Goal: Task Accomplishment & Management: Manage account settings

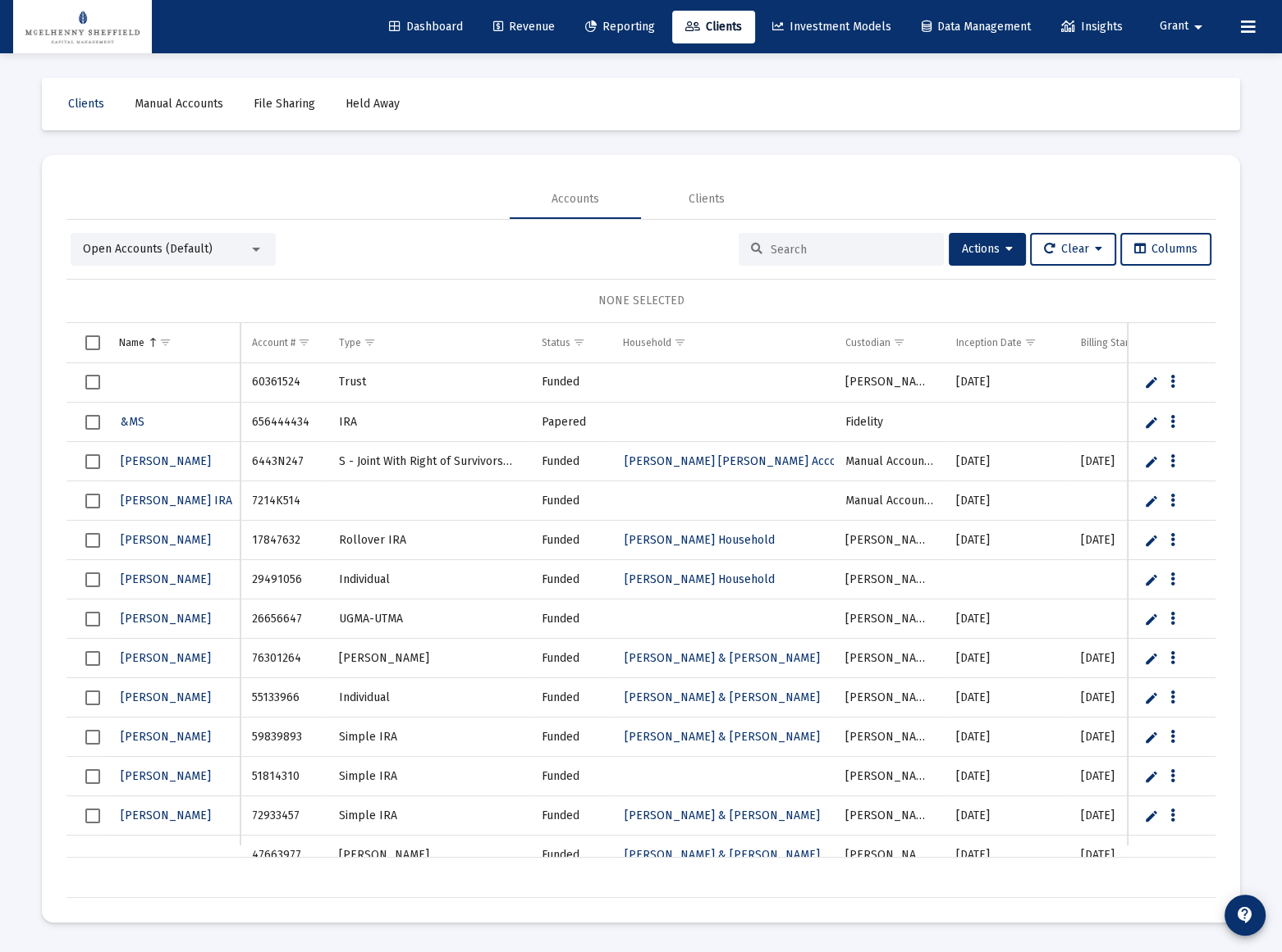
click at [1175, 25] on span "Grant" at bounding box center [1173, 27] width 29 height 14
click at [1188, 74] on span "Settings" at bounding box center [1197, 70] width 49 height 40
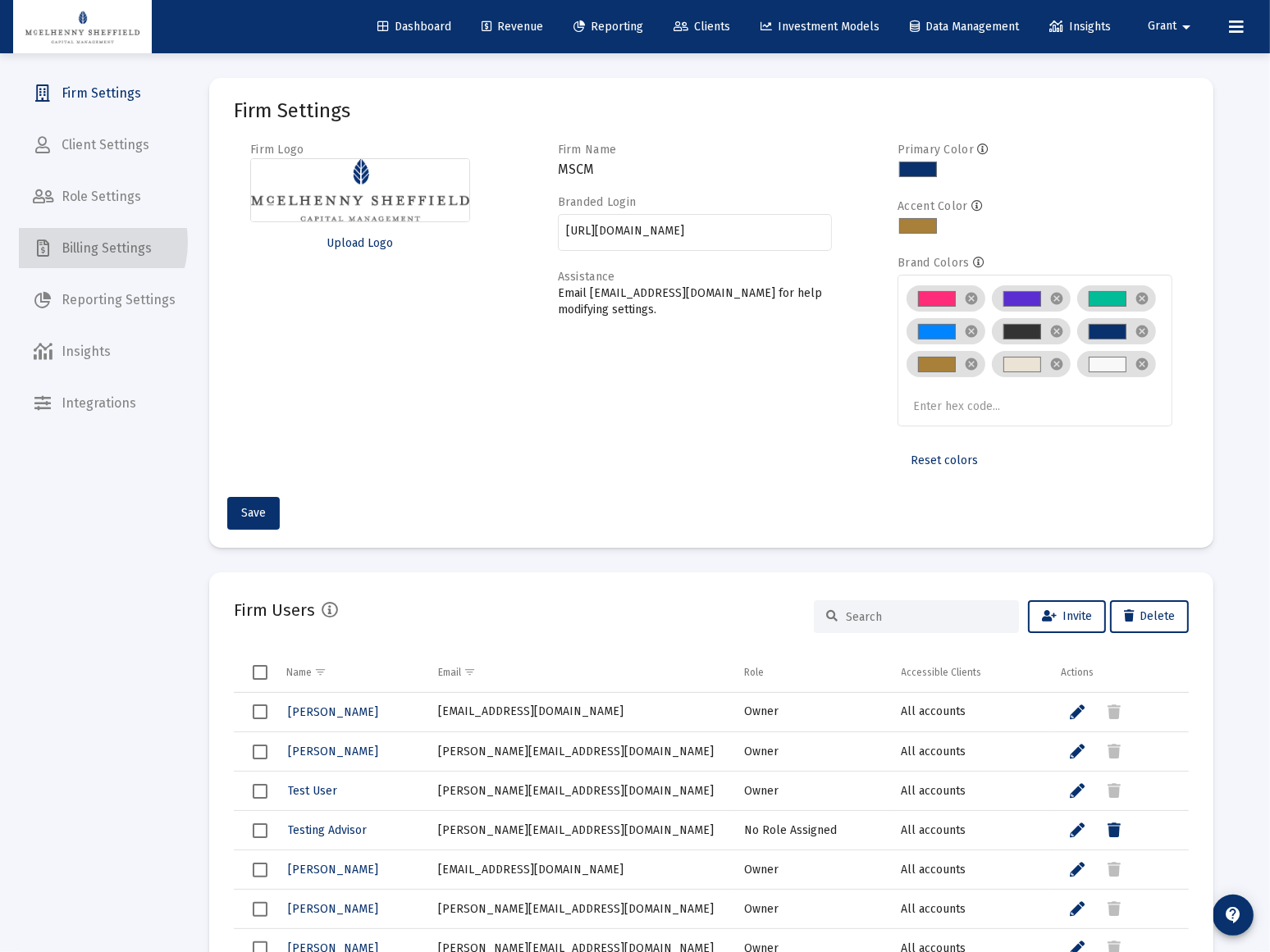
click at [81, 244] on span "Billing Settings" at bounding box center [105, 249] width 169 height 40
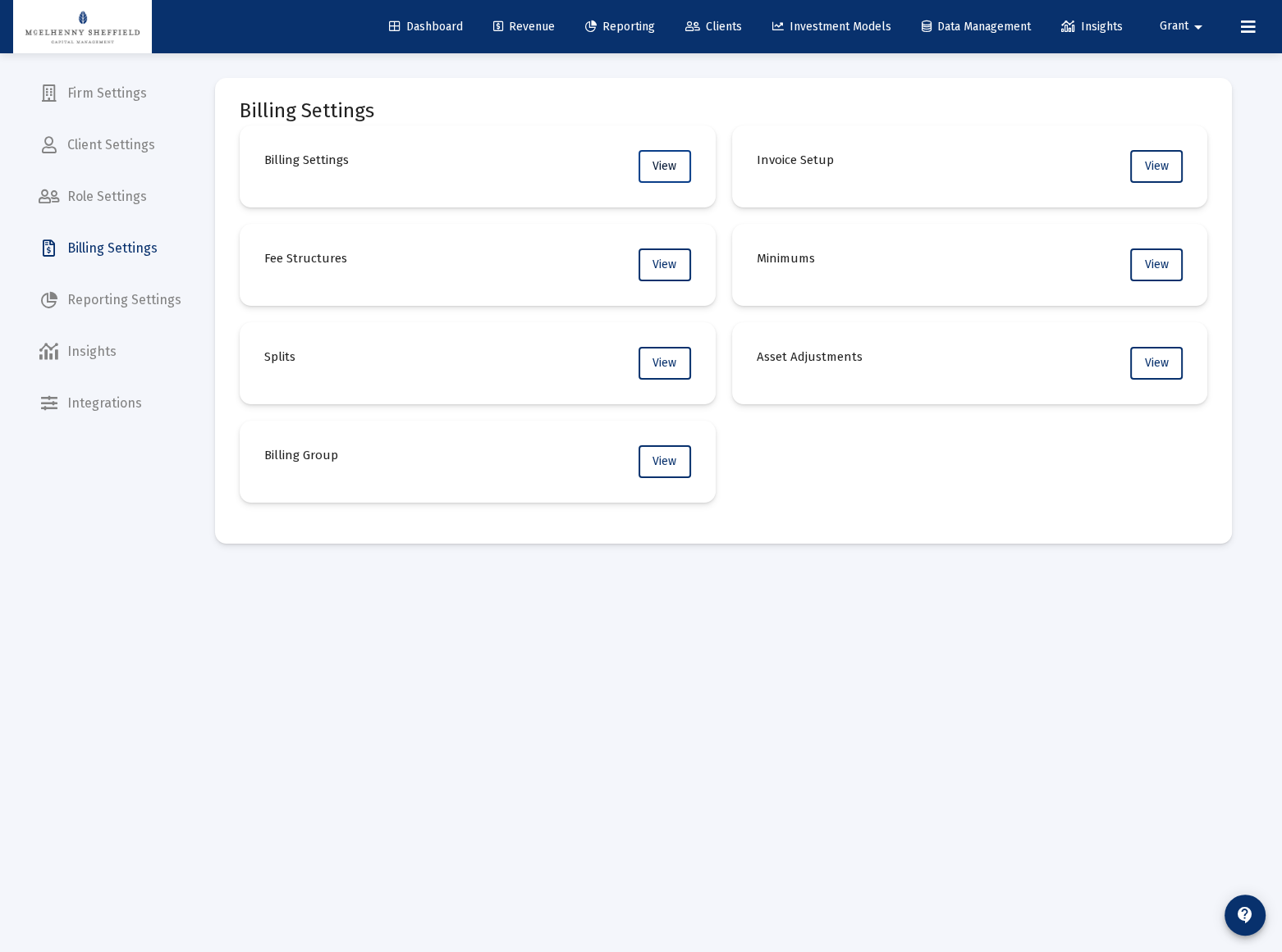
click at [658, 156] on button "View" at bounding box center [664, 166] width 53 height 33
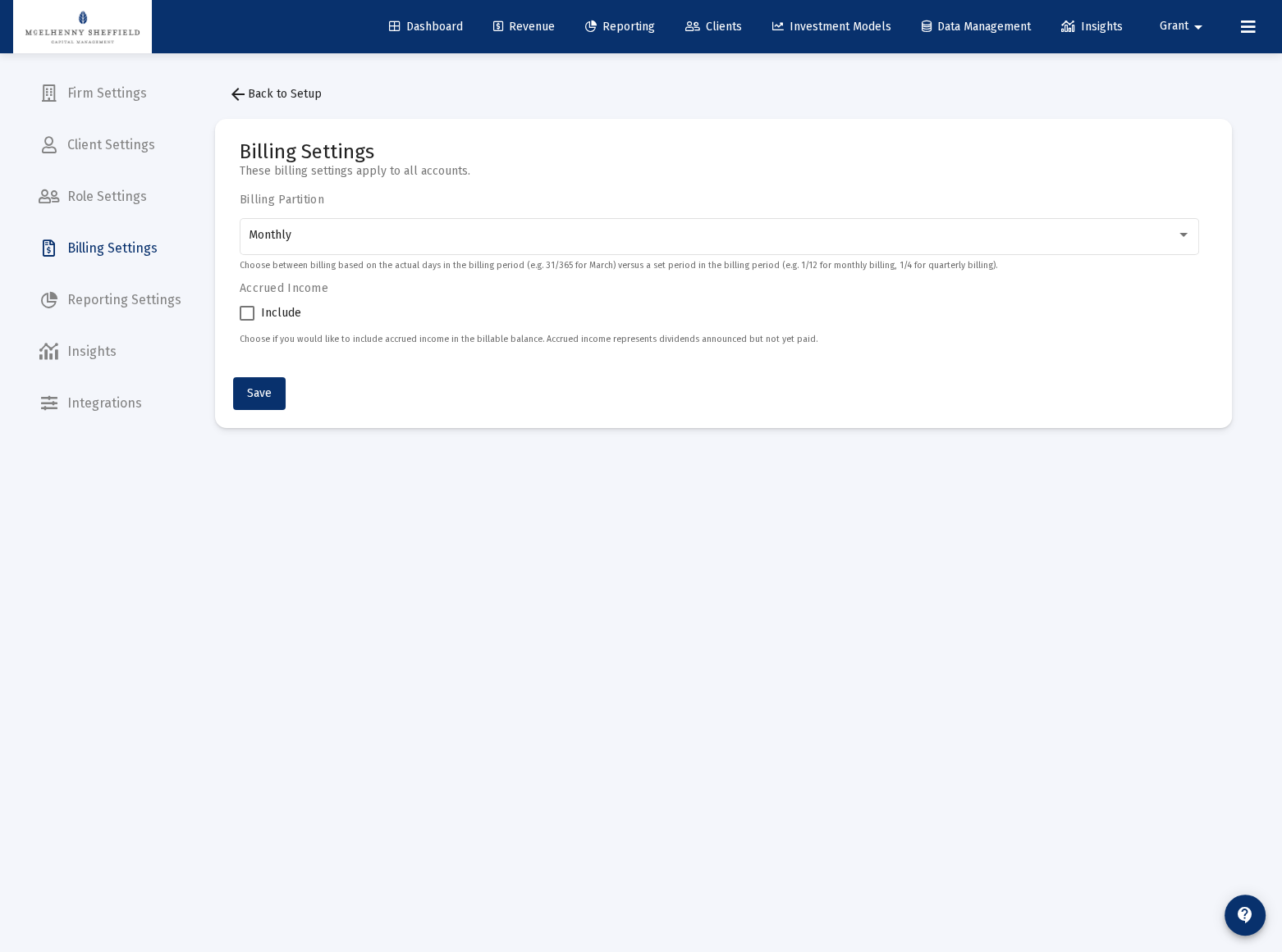
click at [283, 89] on span "arrow_back Back to Setup" at bounding box center [275, 94] width 94 height 14
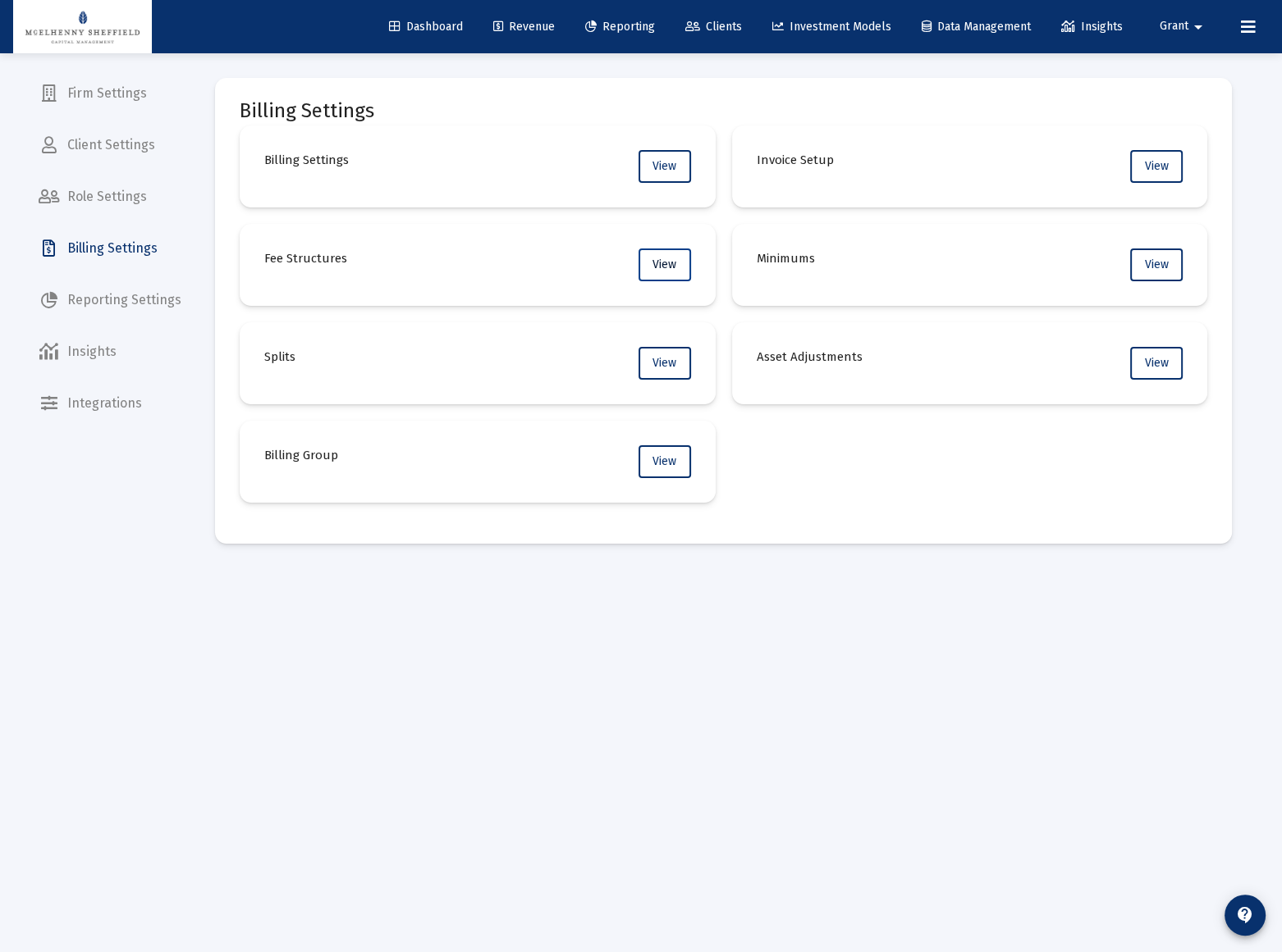
click at [667, 270] on span "View" at bounding box center [664, 265] width 24 height 14
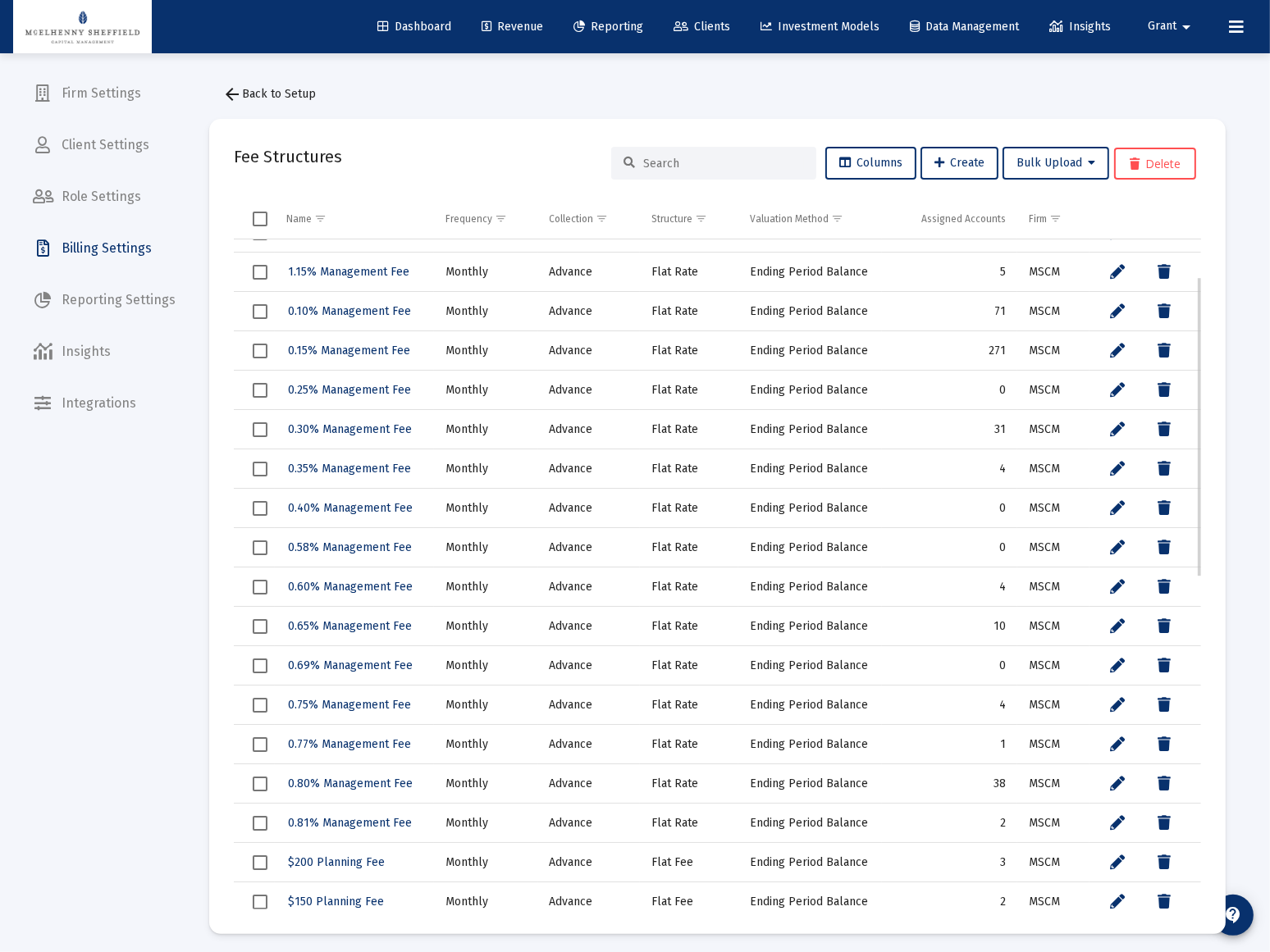
scroll to position [82, 0]
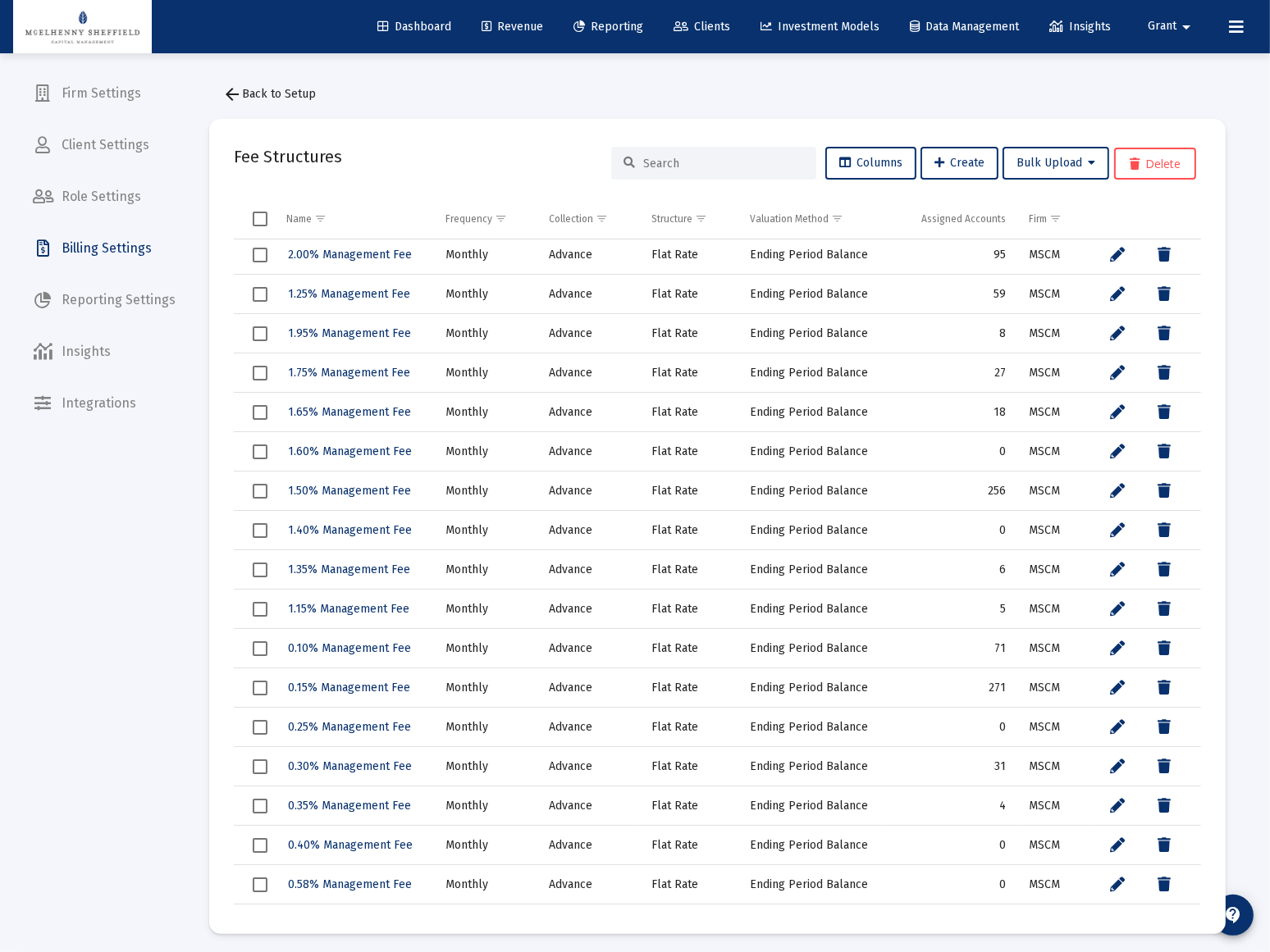
click at [261, 95] on span "arrow_back Back to Setup" at bounding box center [269, 94] width 94 height 14
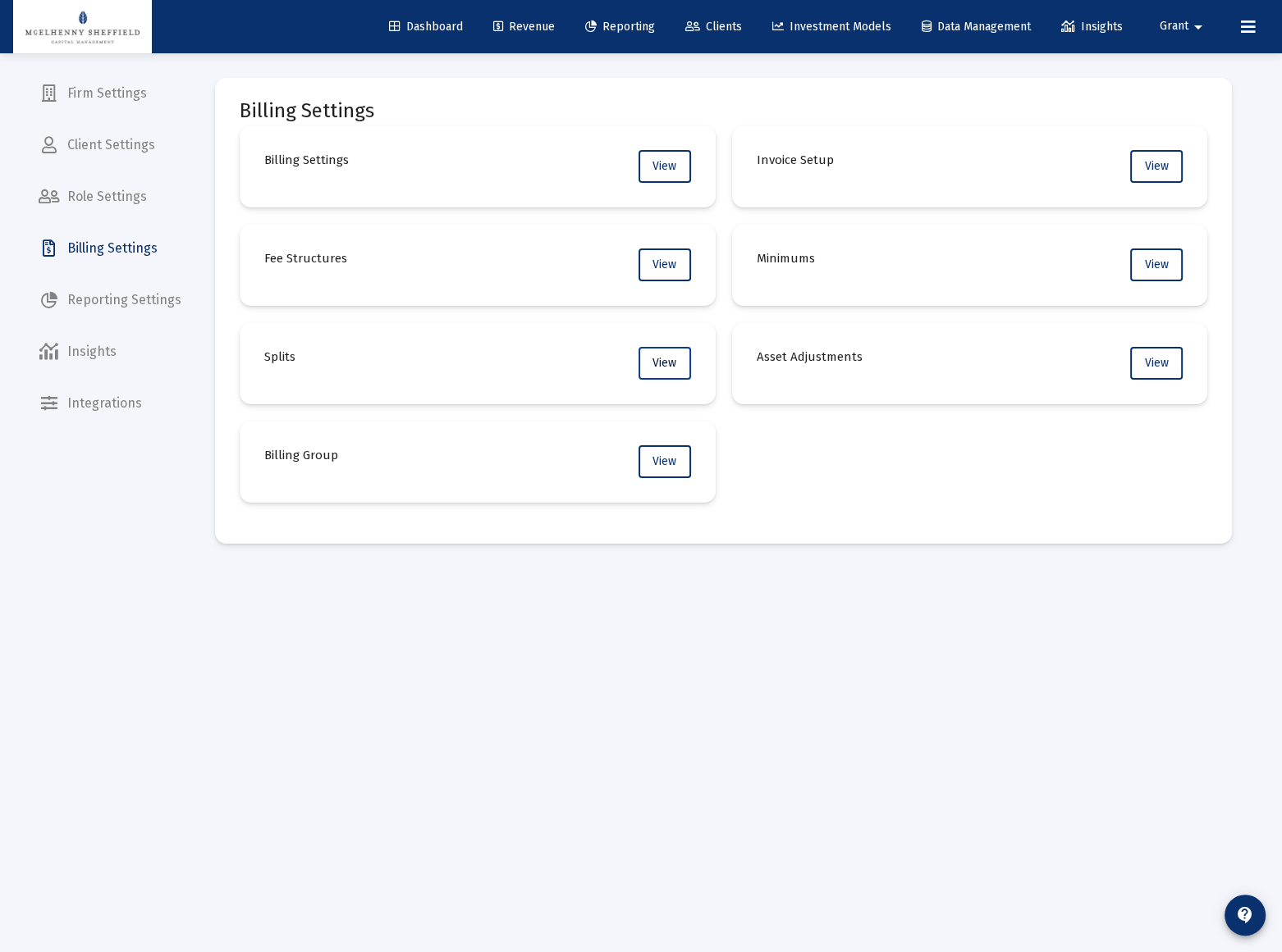
click at [655, 363] on span "View" at bounding box center [664, 363] width 24 height 14
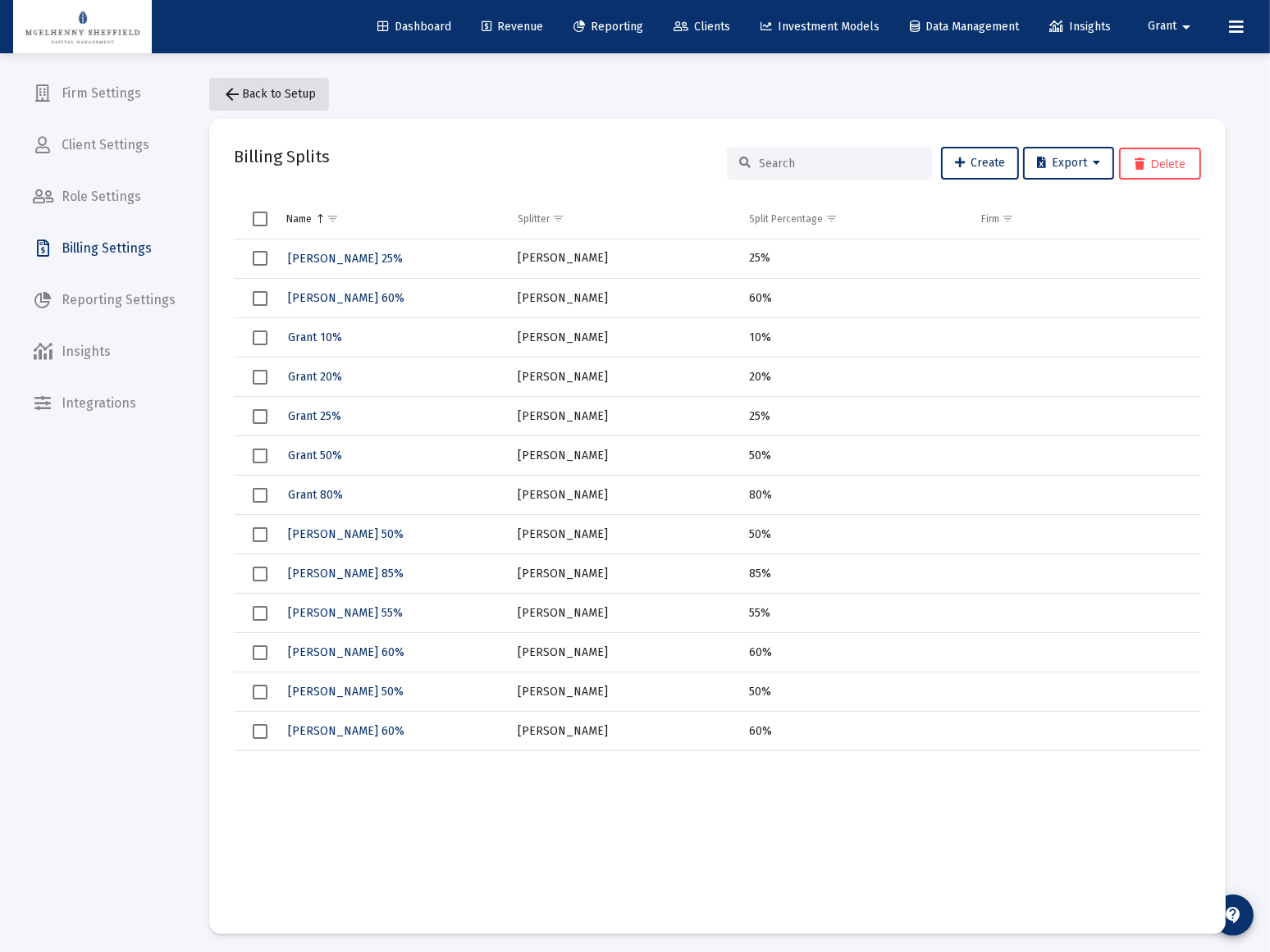
click at [276, 97] on span "arrow_back Back to Setup" at bounding box center [269, 94] width 94 height 14
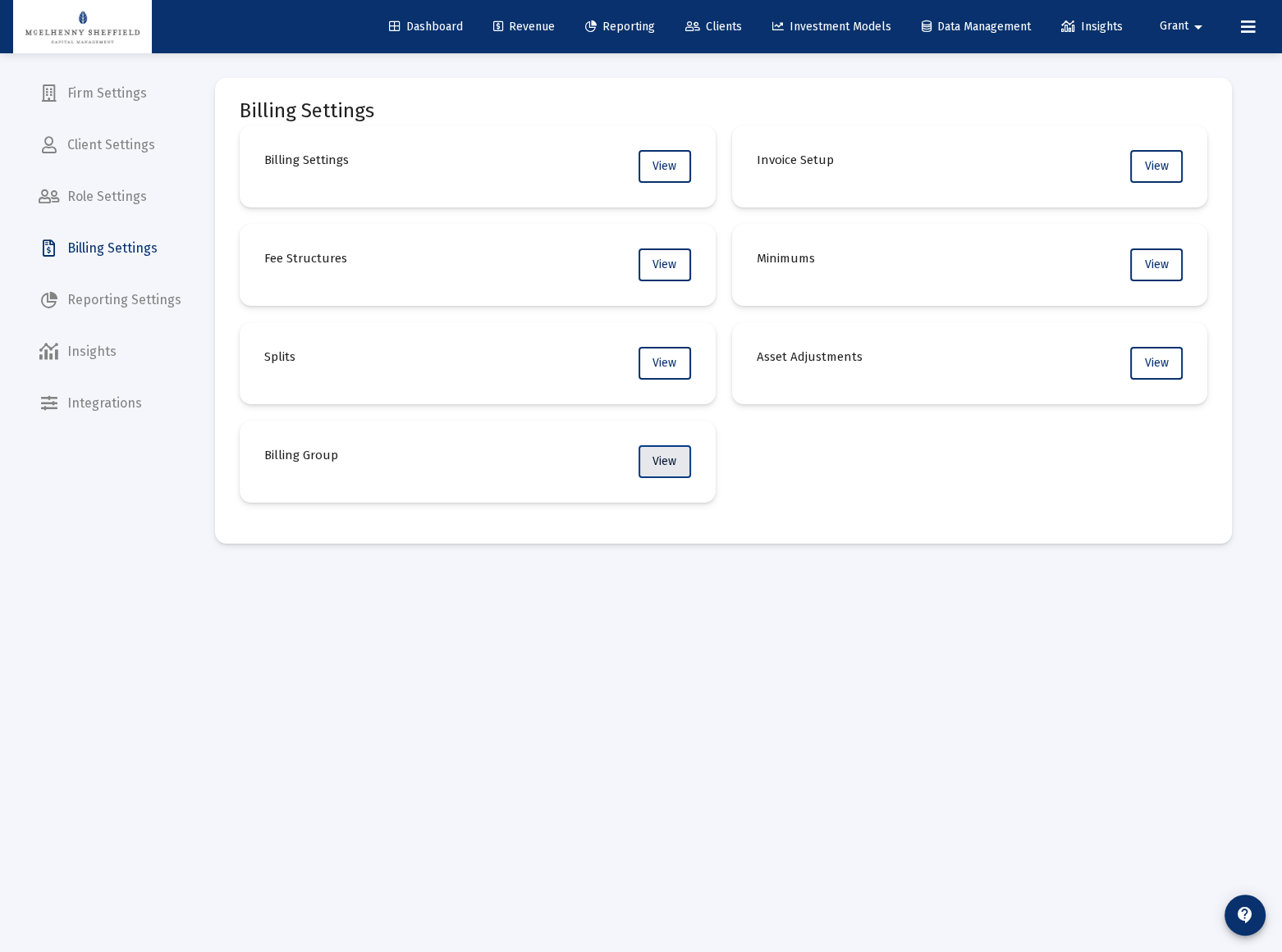
click at [673, 462] on span "View" at bounding box center [664, 461] width 24 height 14
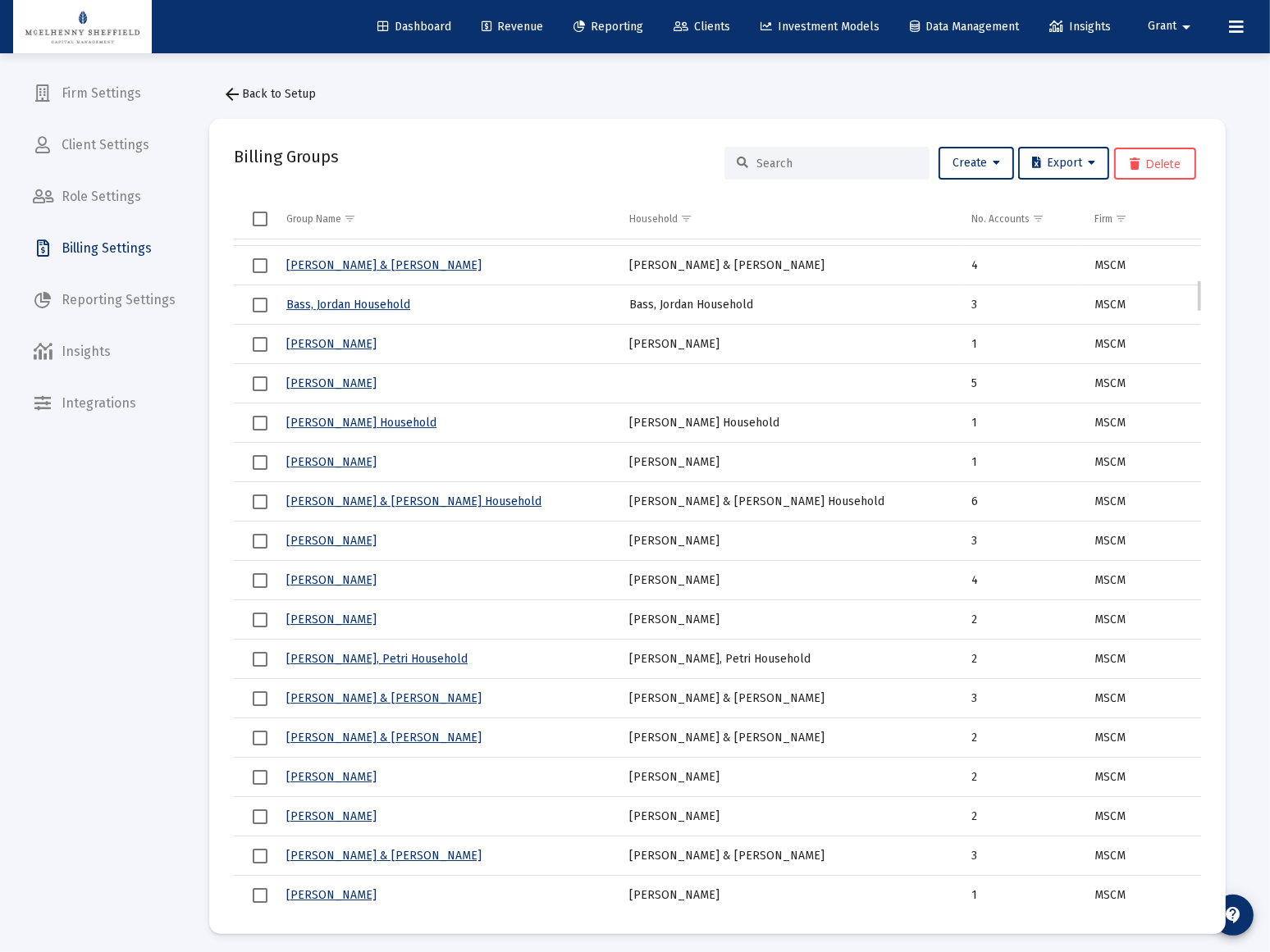
scroll to position [820, 0]
click at [328, 262] on link "[PERSON_NAME] & [PERSON_NAME]" at bounding box center [384, 265] width 195 height 14
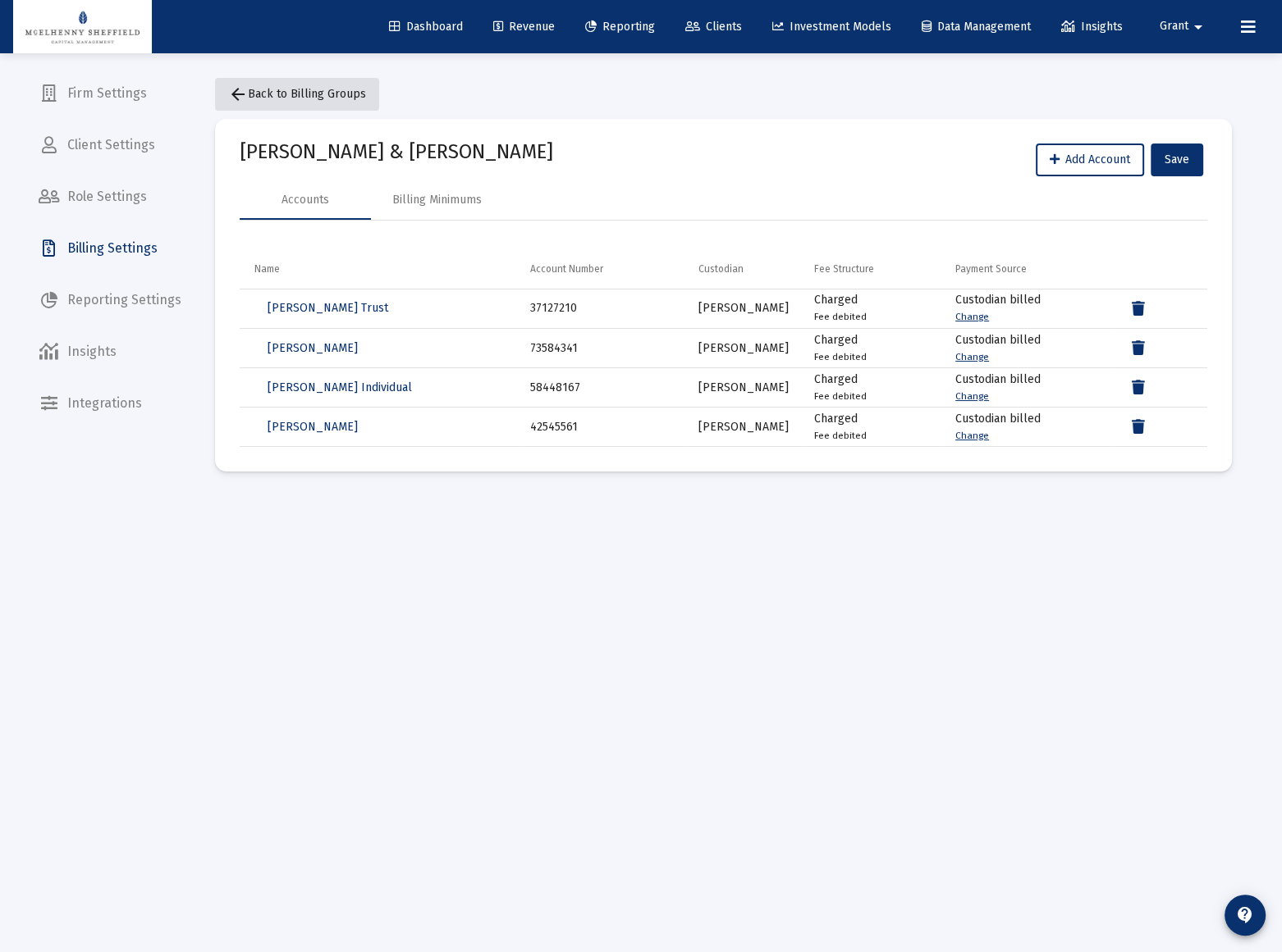
click at [287, 87] on button "arrow_back Back to Billing Groups" at bounding box center [297, 94] width 164 height 33
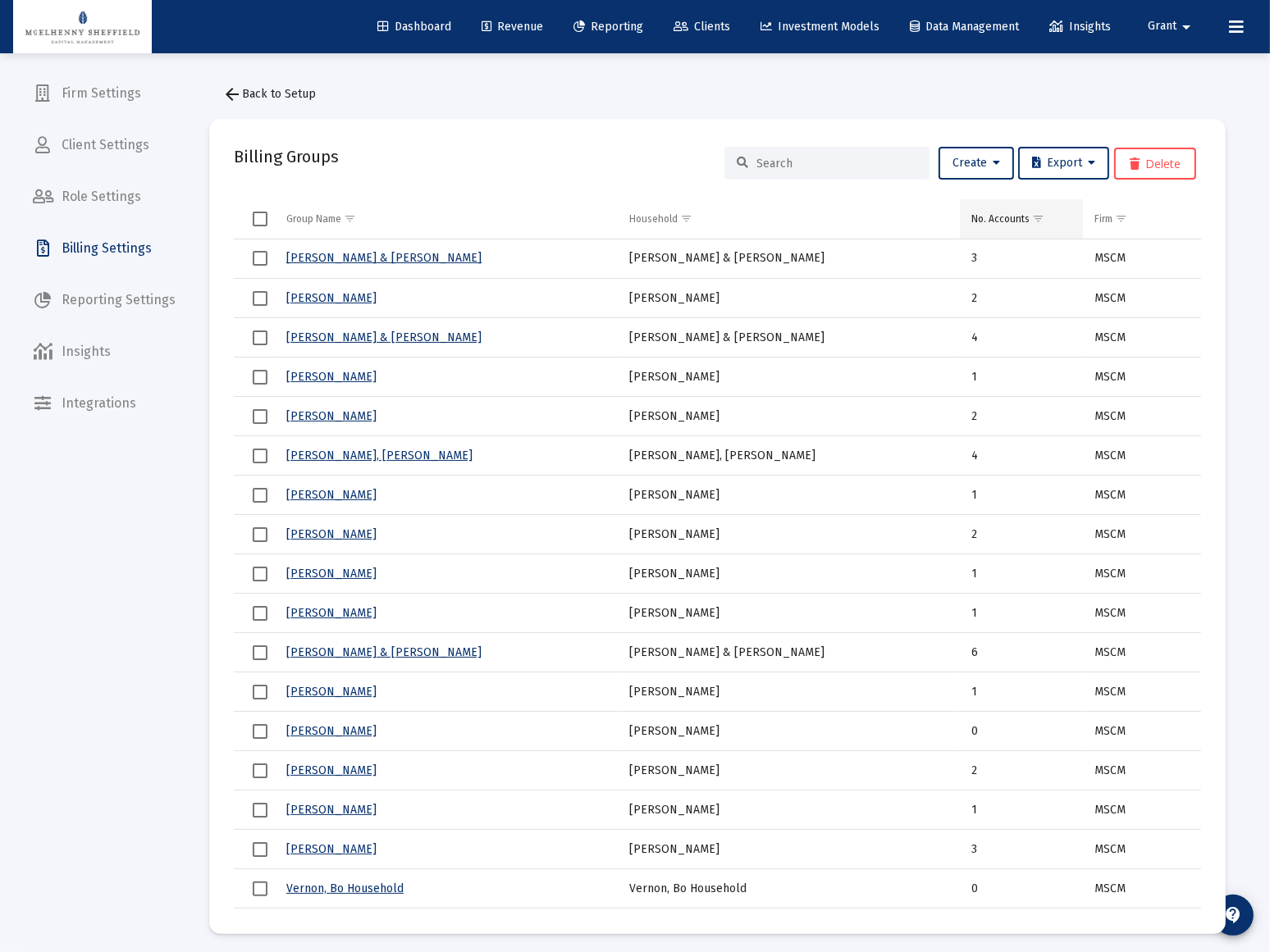
click at [1001, 218] on div "No. Accounts" at bounding box center [1000, 218] width 58 height 13
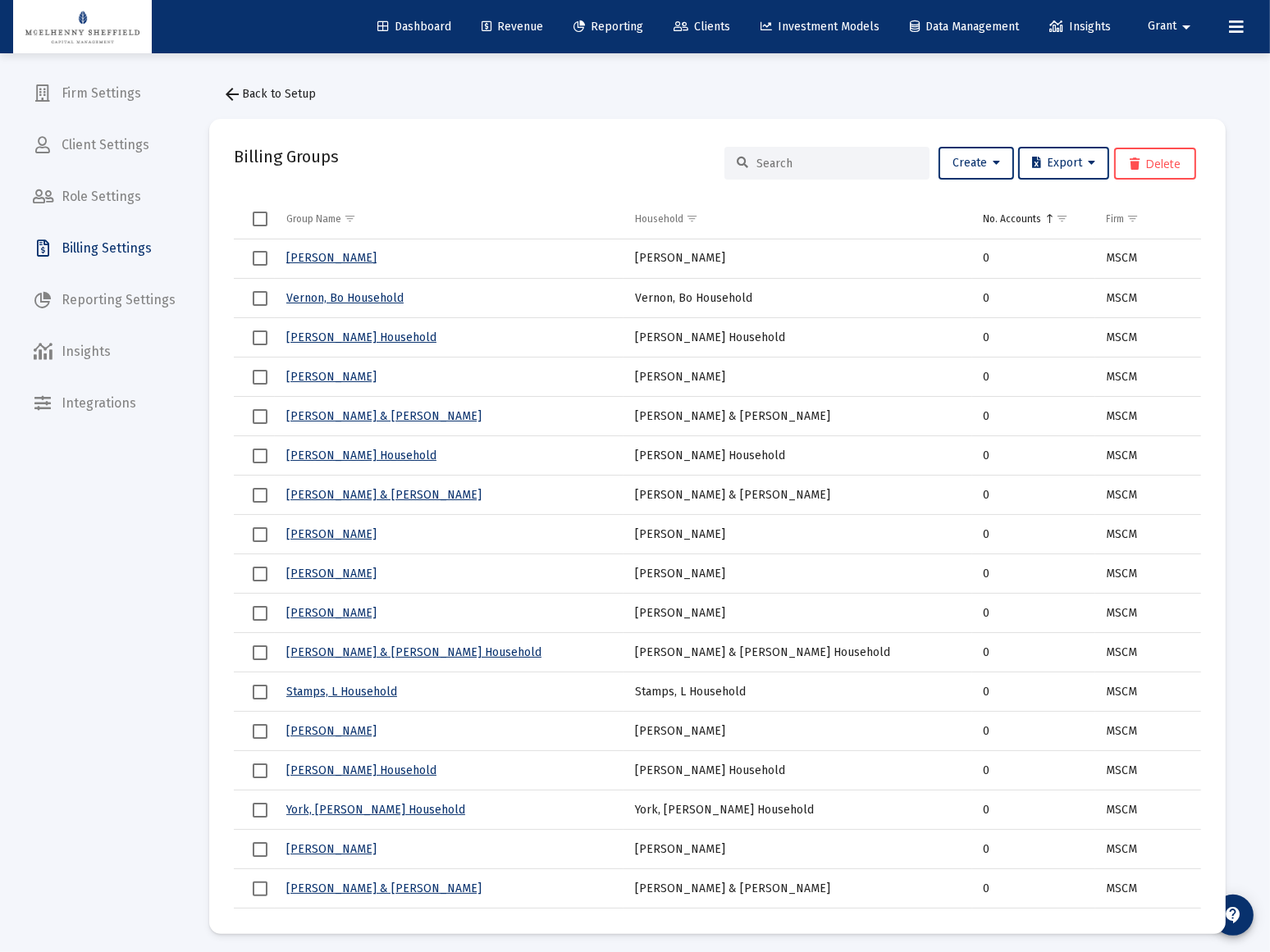
click at [1001, 218] on div "No. Accounts" at bounding box center [1013, 218] width 58 height 13
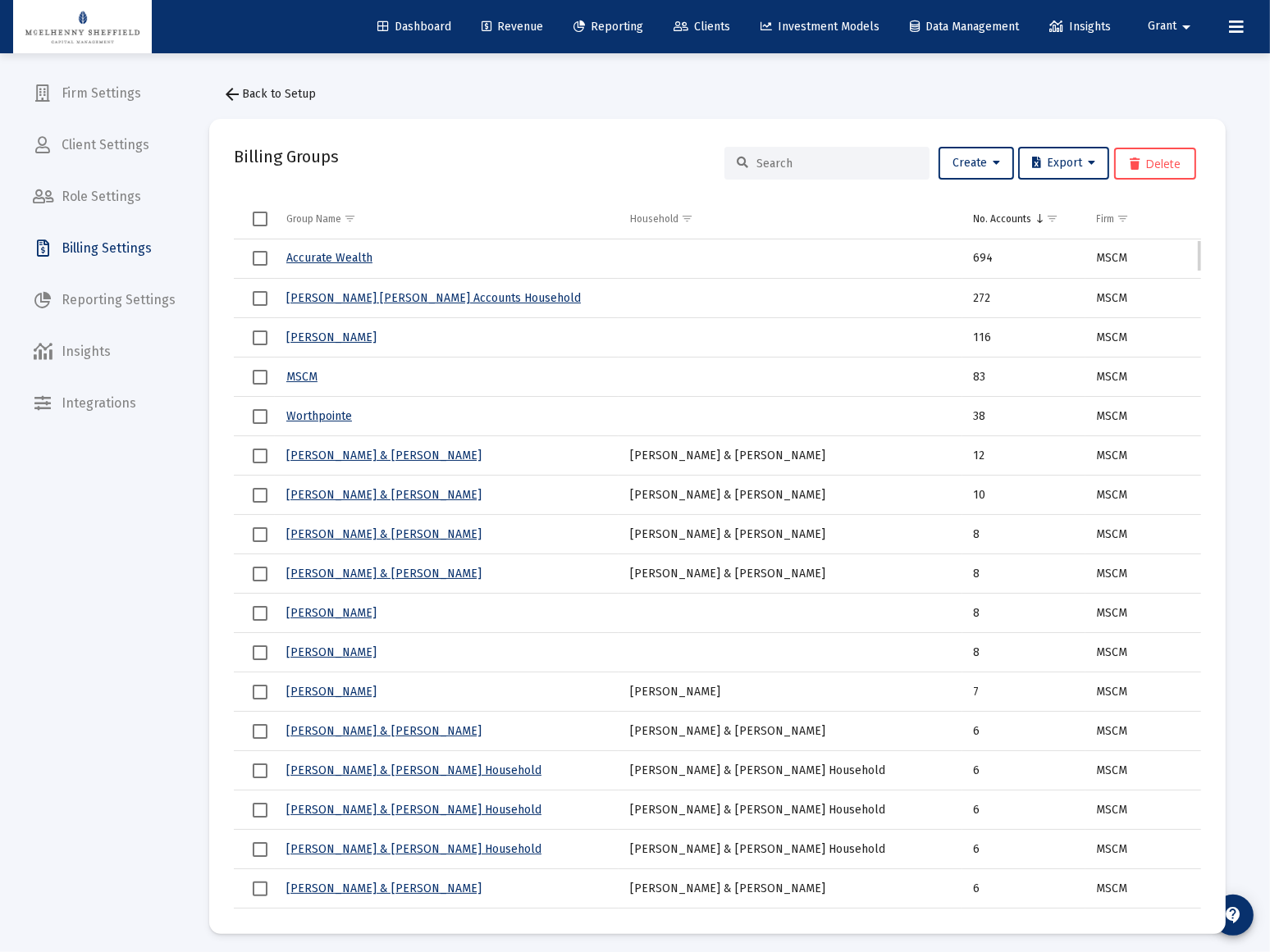
click at [380, 493] on link "[PERSON_NAME] & [PERSON_NAME]" at bounding box center [384, 495] width 195 height 14
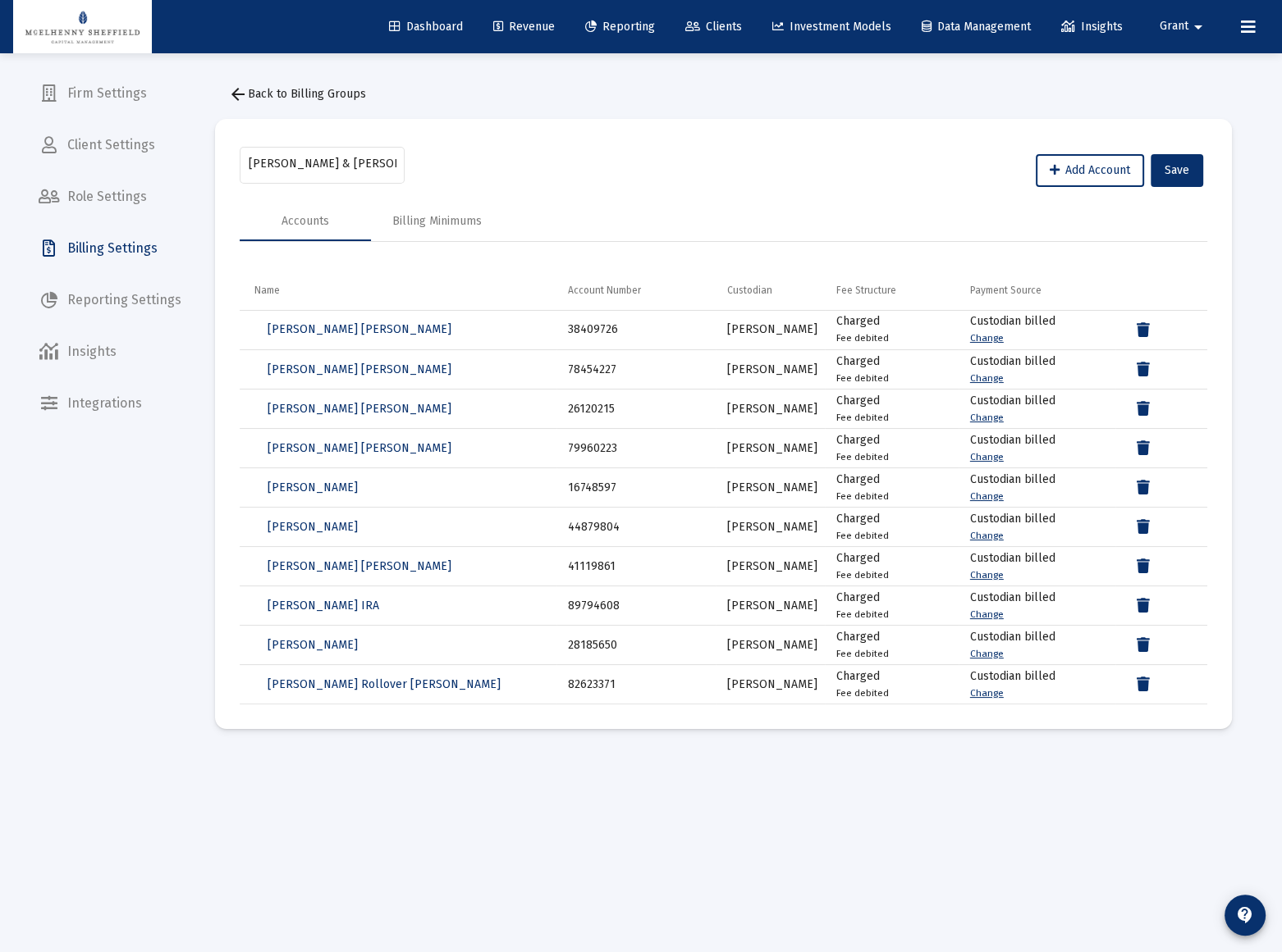
click at [289, 83] on button "arrow_back Back to Billing Groups" at bounding box center [297, 94] width 164 height 33
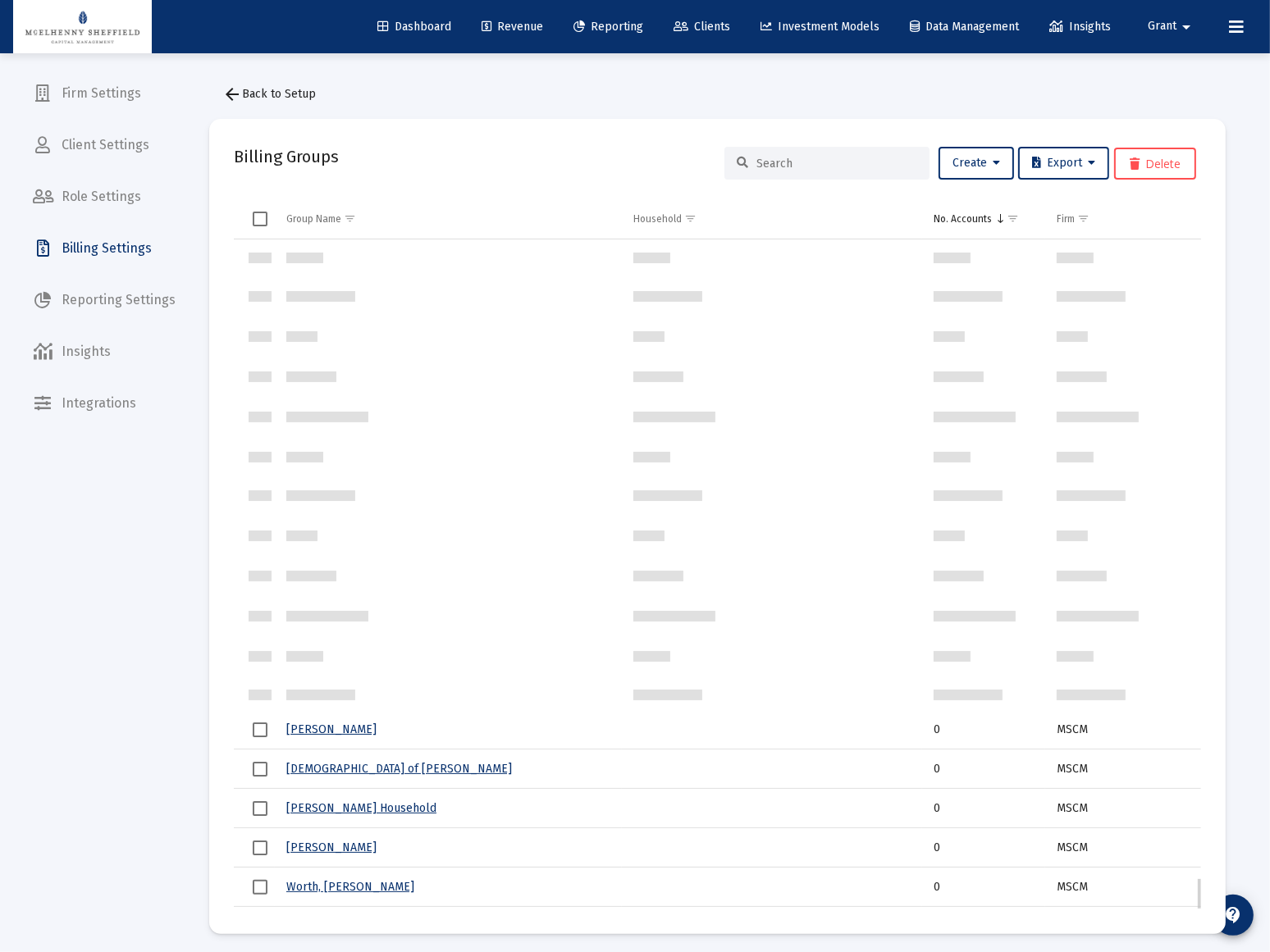
scroll to position [13031, 0]
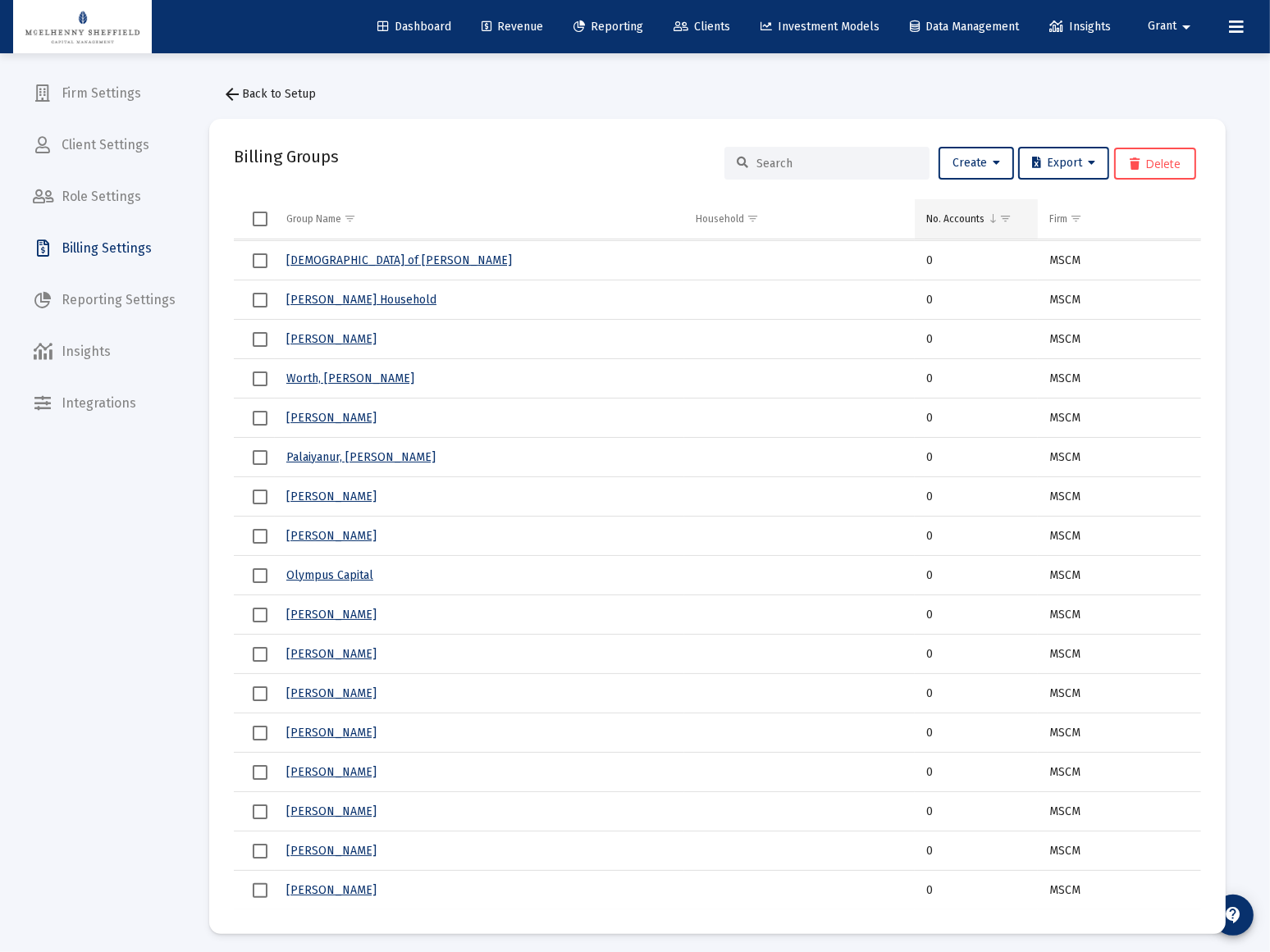
click at [1005, 219] on span "Show filter options for column 'No. Accounts'" at bounding box center [1005, 218] width 12 height 12
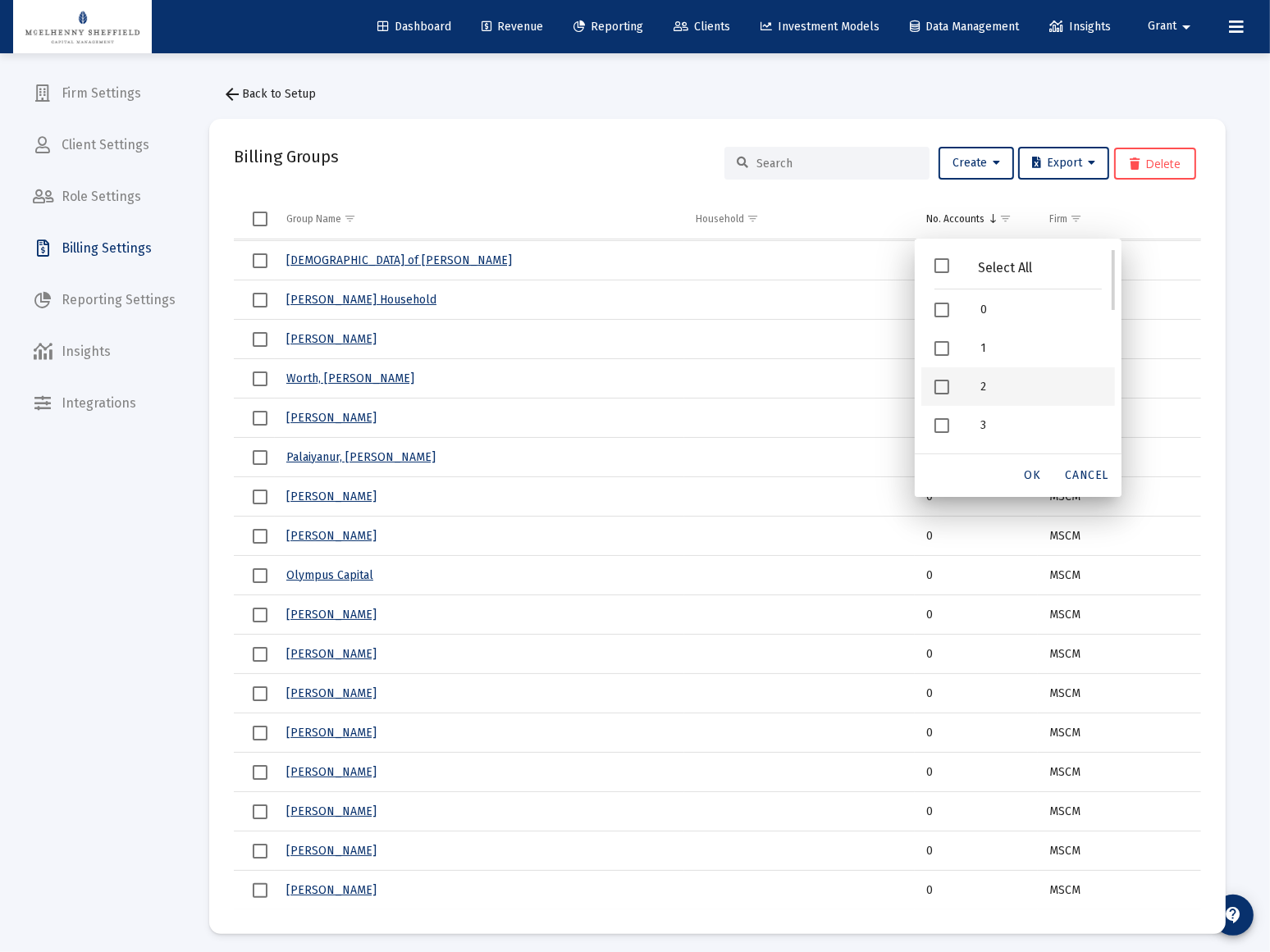
click at [942, 387] on span "Filter options" at bounding box center [941, 386] width 15 height 15
click at [943, 422] on span "Filter options" at bounding box center [941, 425] width 15 height 15
click at [944, 392] on span "Filter options" at bounding box center [941, 396] width 15 height 15
click at [935, 430] on span "Filter options" at bounding box center [941, 434] width 15 height 15
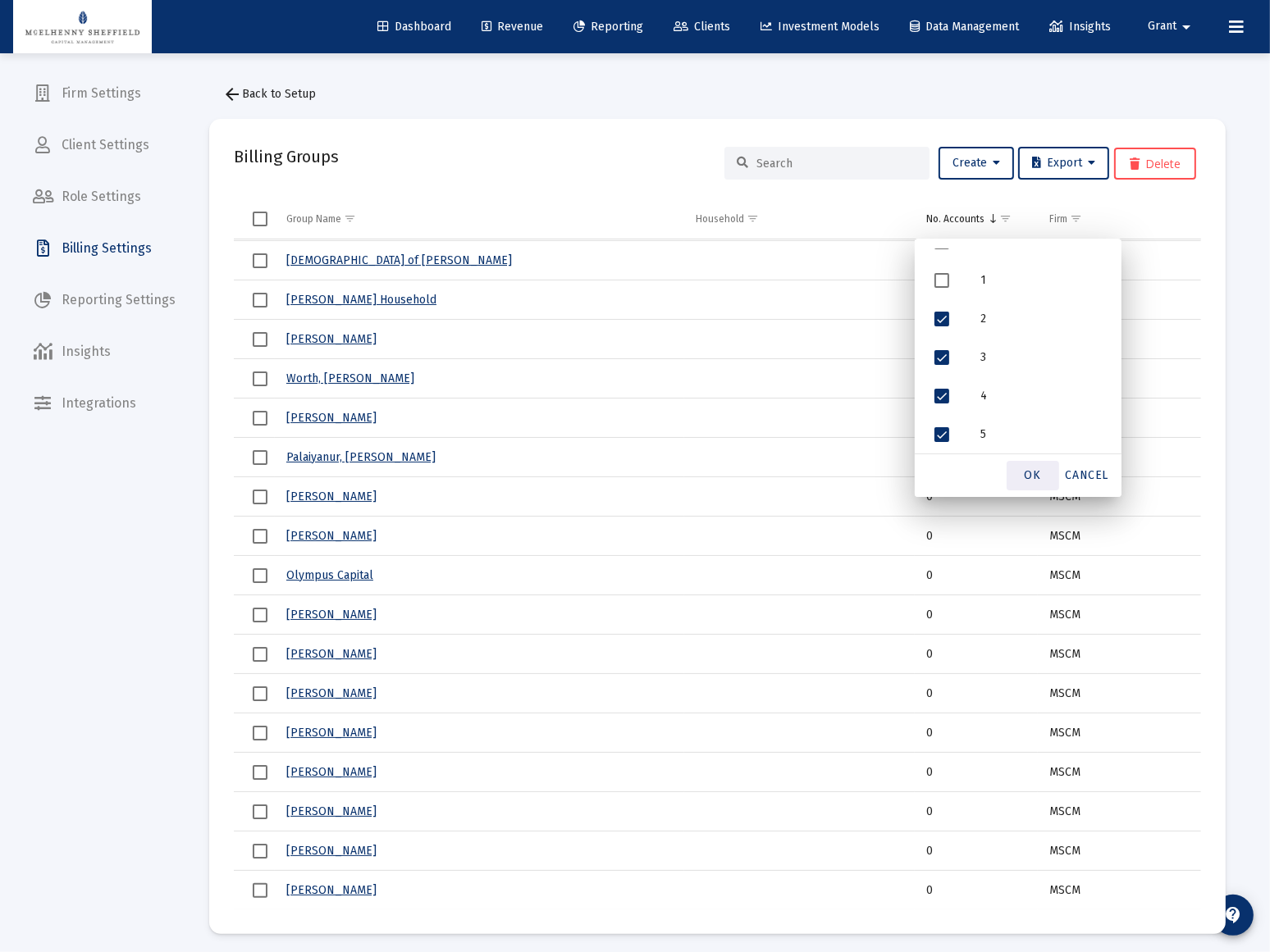
click at [1040, 477] on span "OK" at bounding box center [1033, 475] width 16 height 14
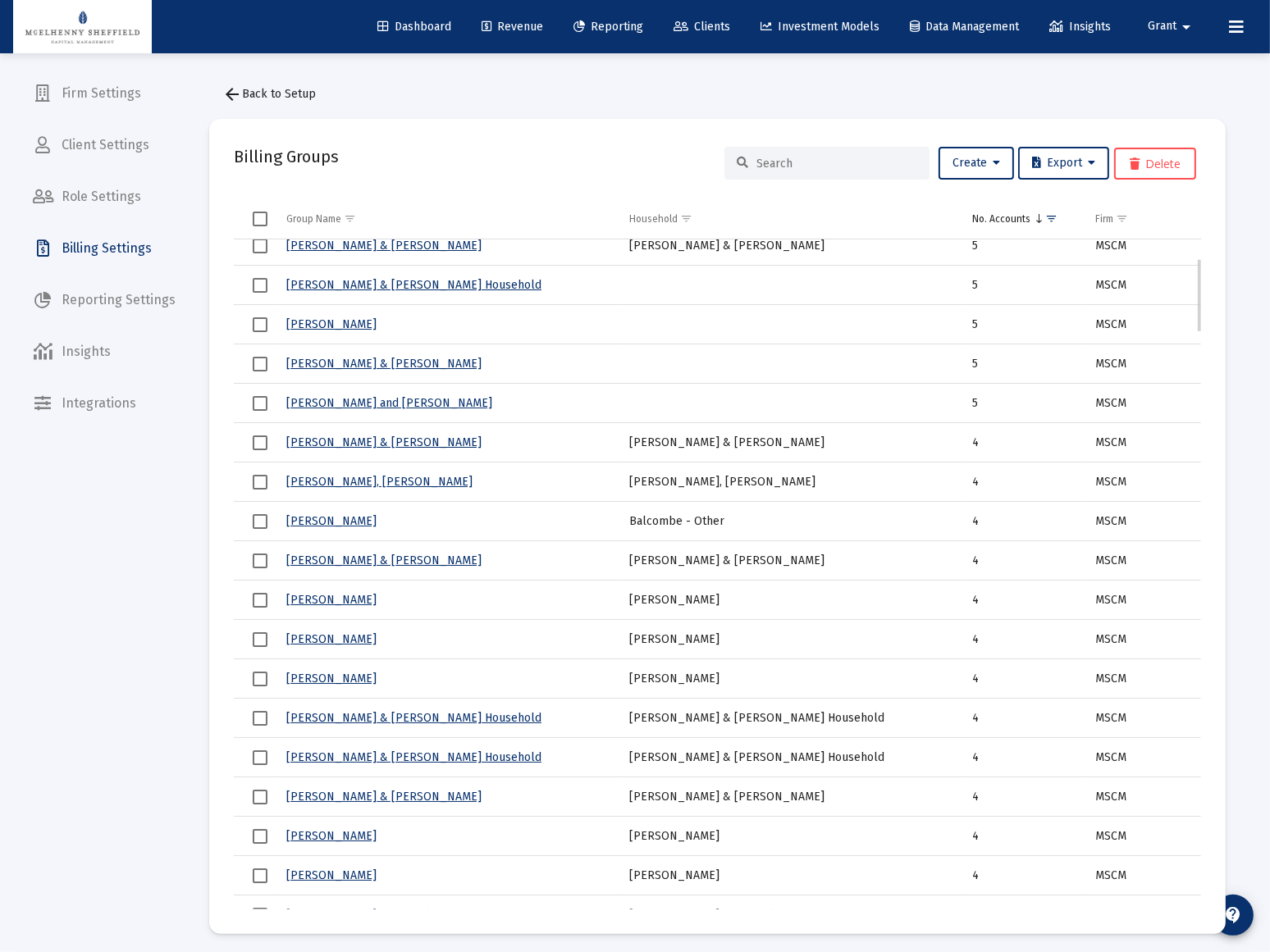
scroll to position [0, 0]
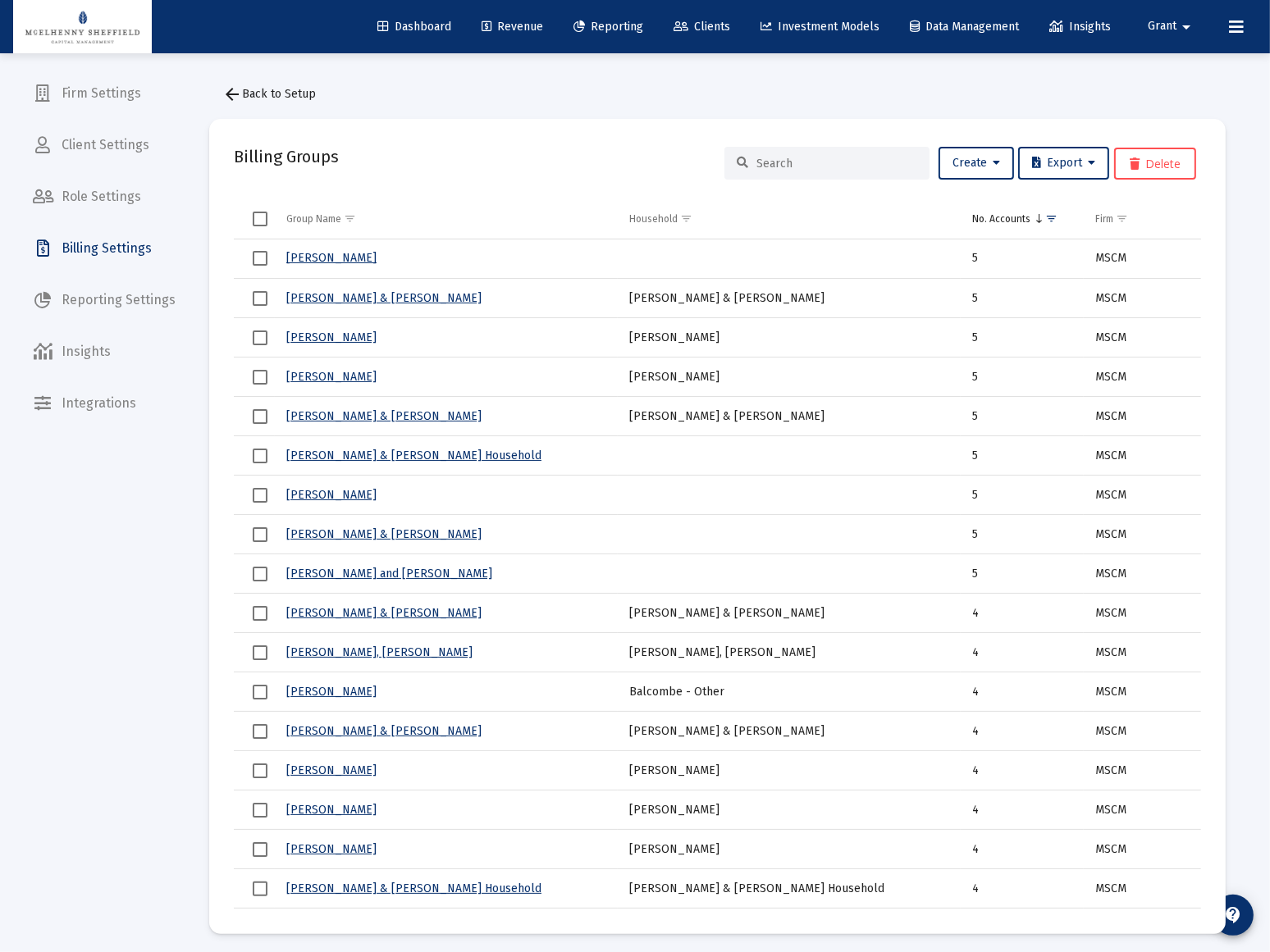
click at [254, 216] on span "Select all" at bounding box center [260, 219] width 15 height 15
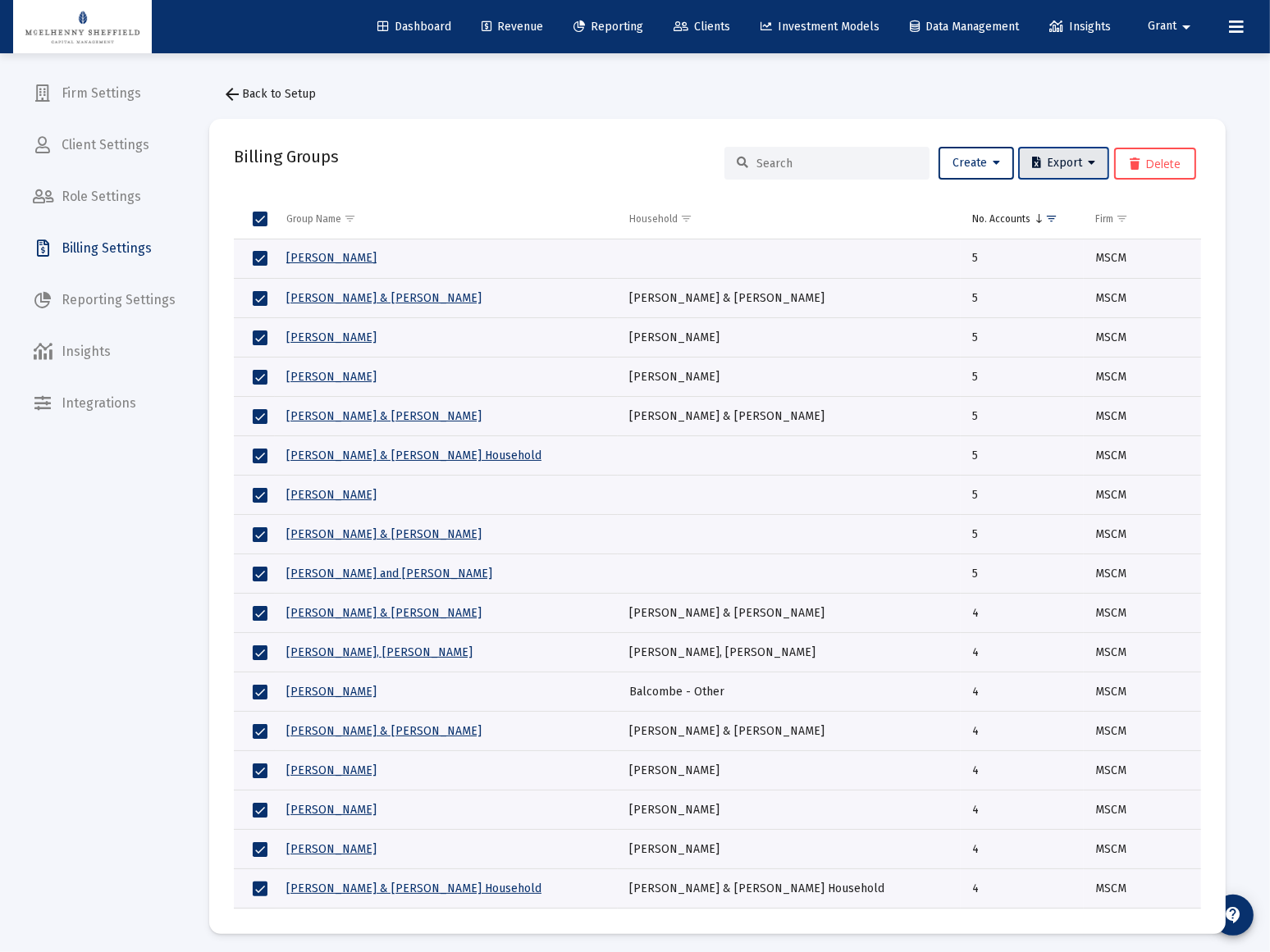
click at [1086, 162] on span "Export" at bounding box center [1063, 163] width 63 height 14
click at [1069, 200] on button "Export All Rows" at bounding box center [1071, 206] width 112 height 40
click at [693, 68] on div "arrow_back Back to Setup Billing Groups Create Export Delete Group Name Househo…" at bounding box center [717, 506] width 1066 height 905
click at [263, 87] on button "arrow_back Back to Setup" at bounding box center [269, 94] width 120 height 33
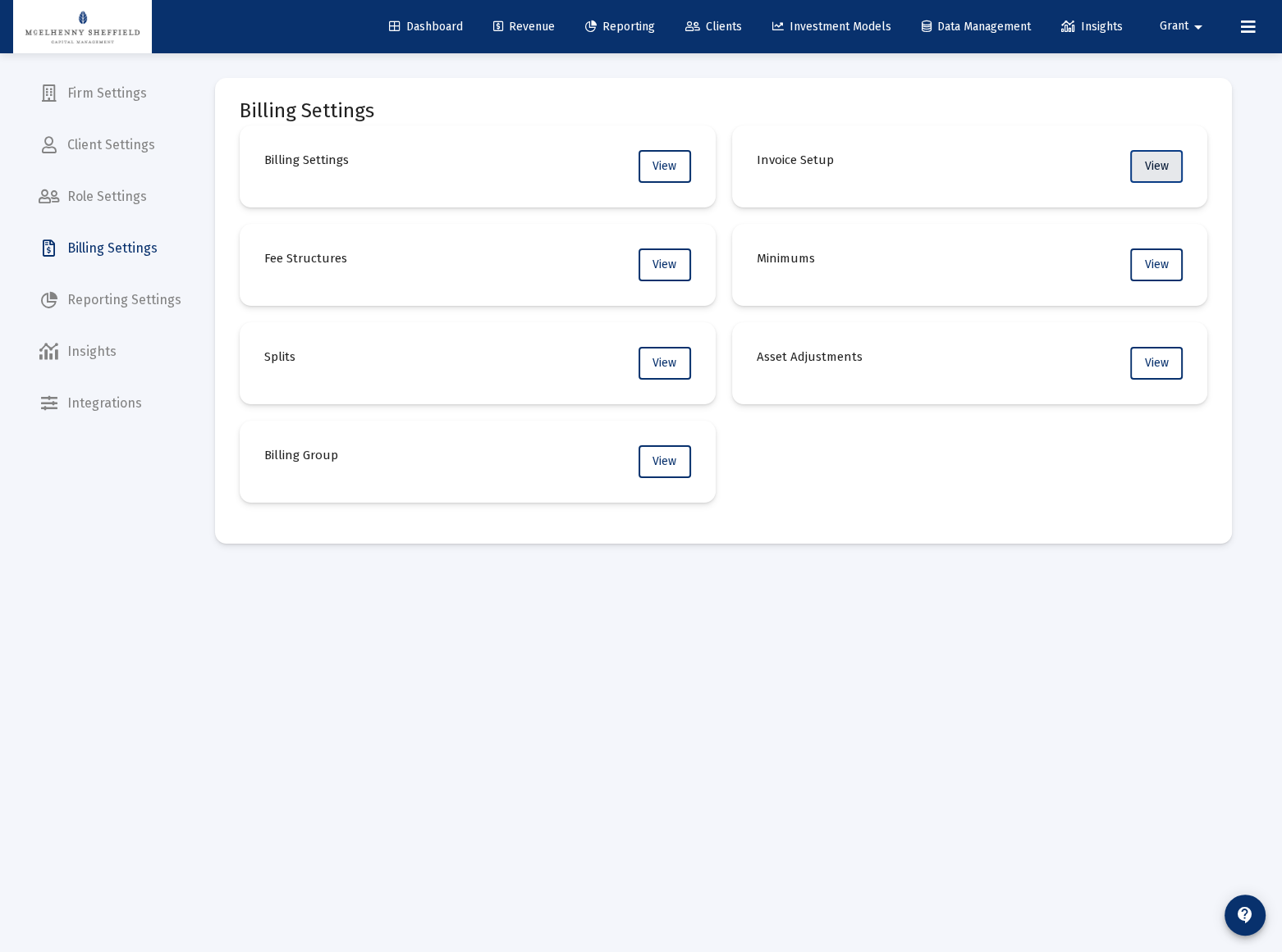
click at [1163, 163] on span "View" at bounding box center [1156, 166] width 24 height 14
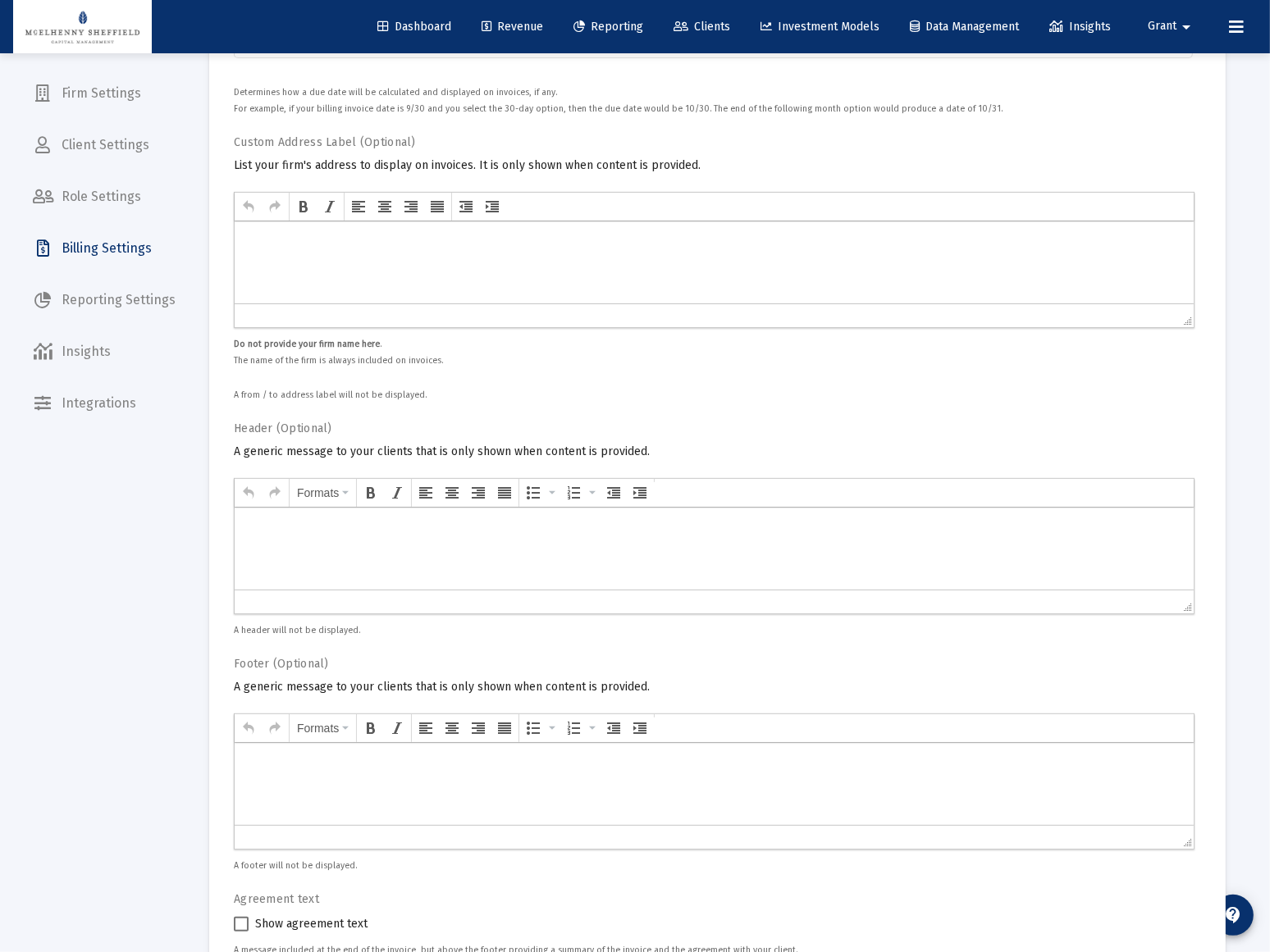
scroll to position [447, 0]
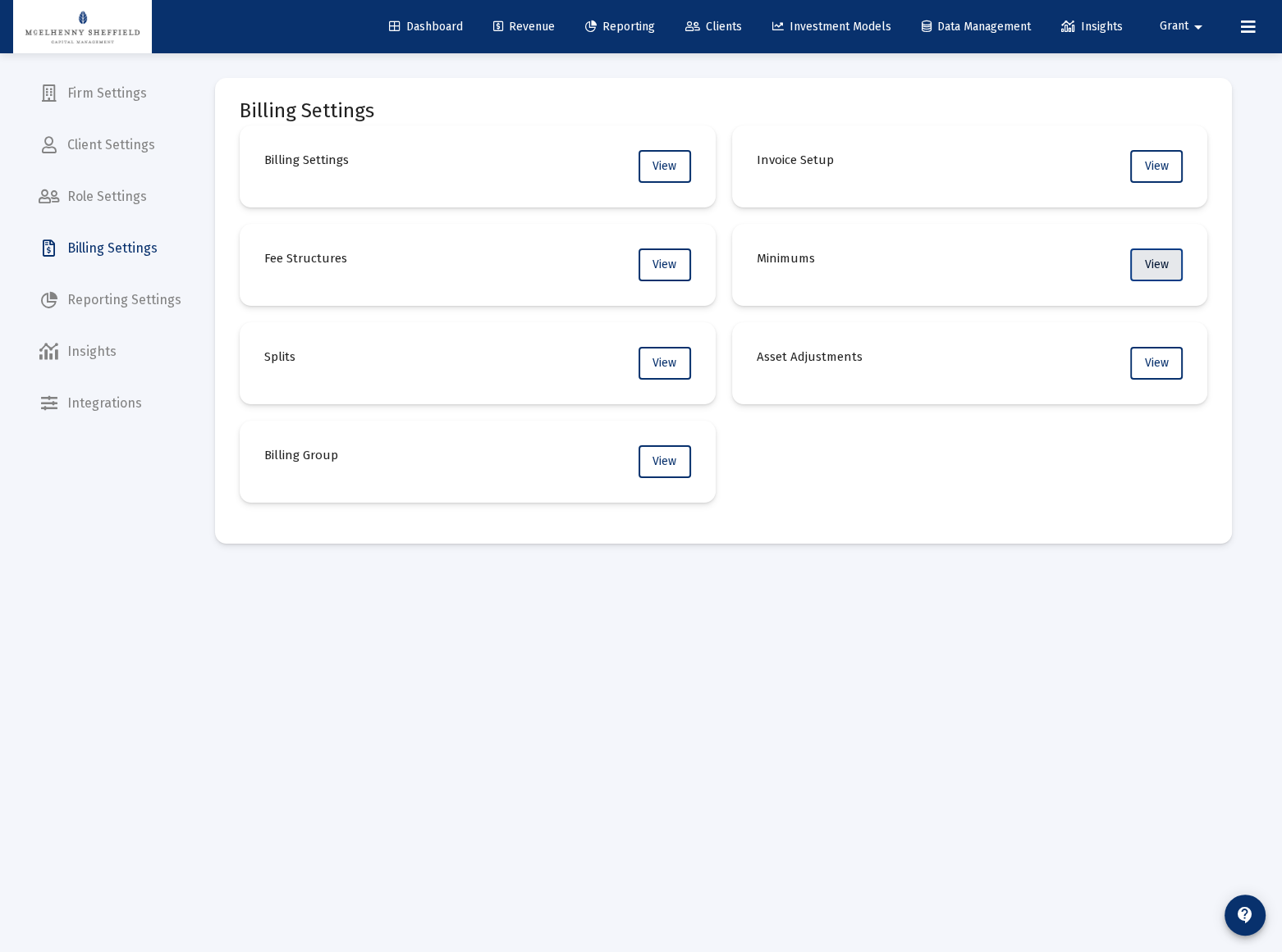
click at [1154, 261] on span "View" at bounding box center [1156, 265] width 24 height 14
click at [1157, 368] on span "View" at bounding box center [1156, 363] width 24 height 14
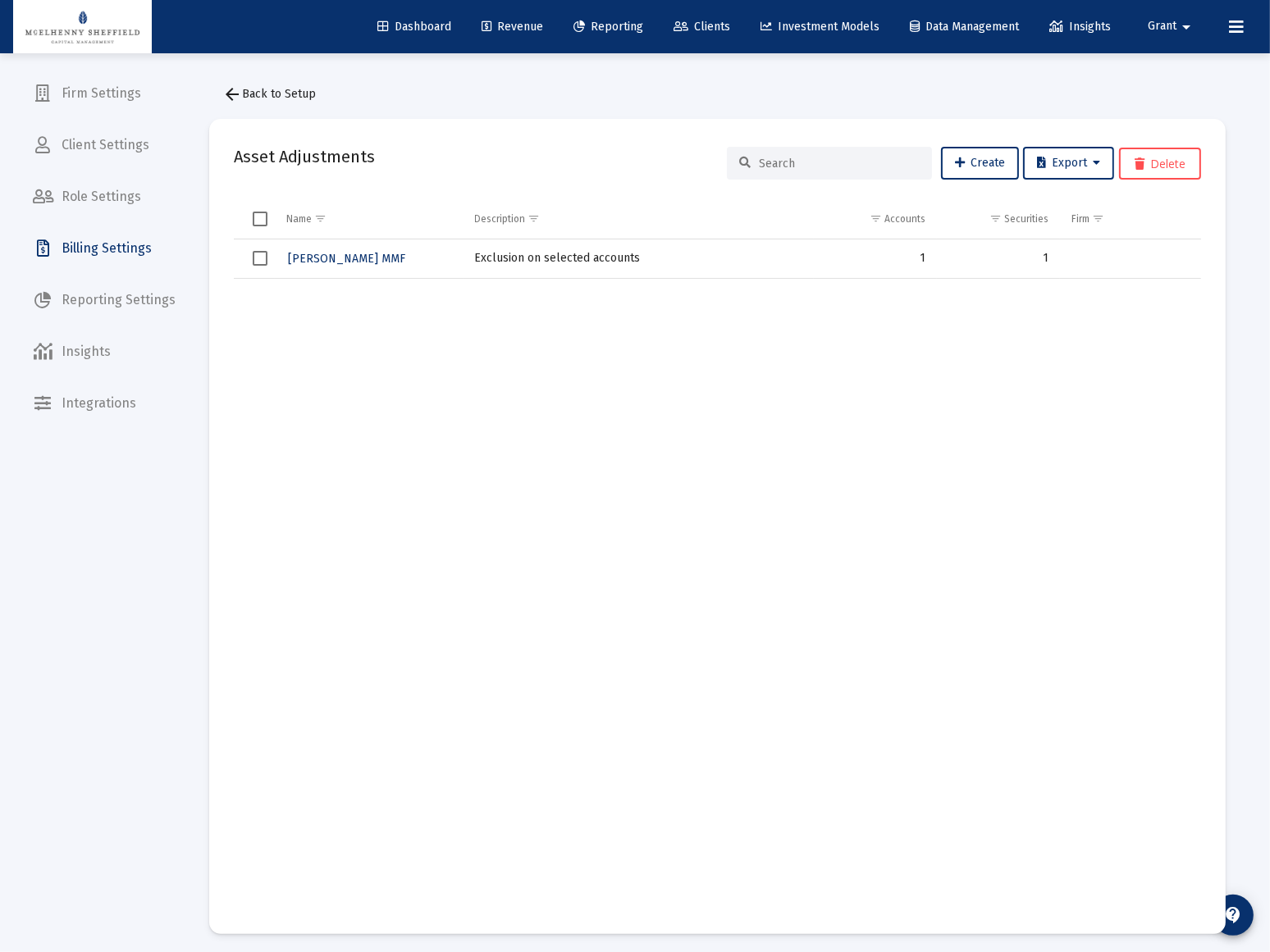
click at [263, 91] on span "arrow_back Back to Setup" at bounding box center [269, 94] width 94 height 14
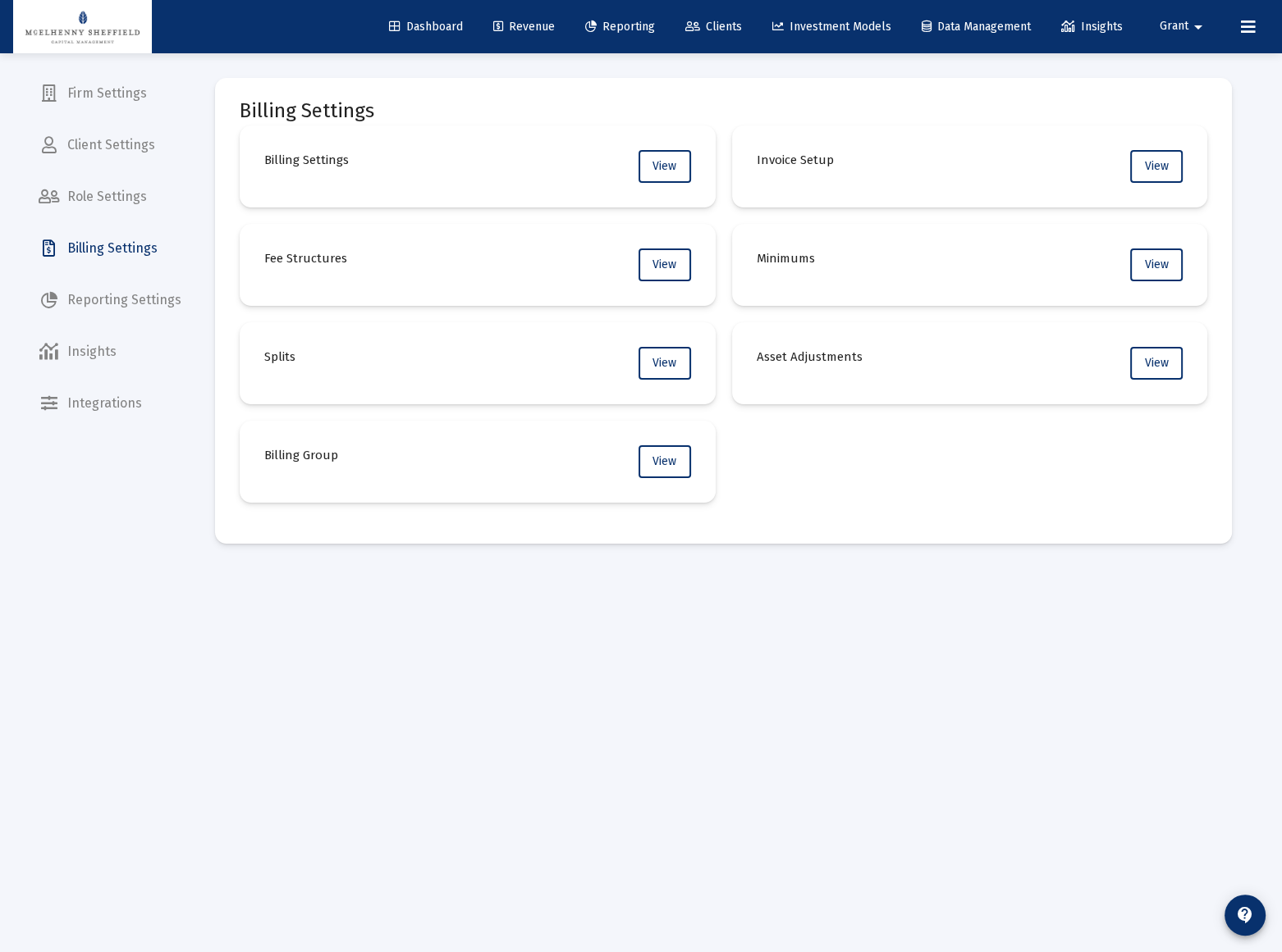
click at [123, 137] on span "Client Settings" at bounding box center [111, 145] width 169 height 40
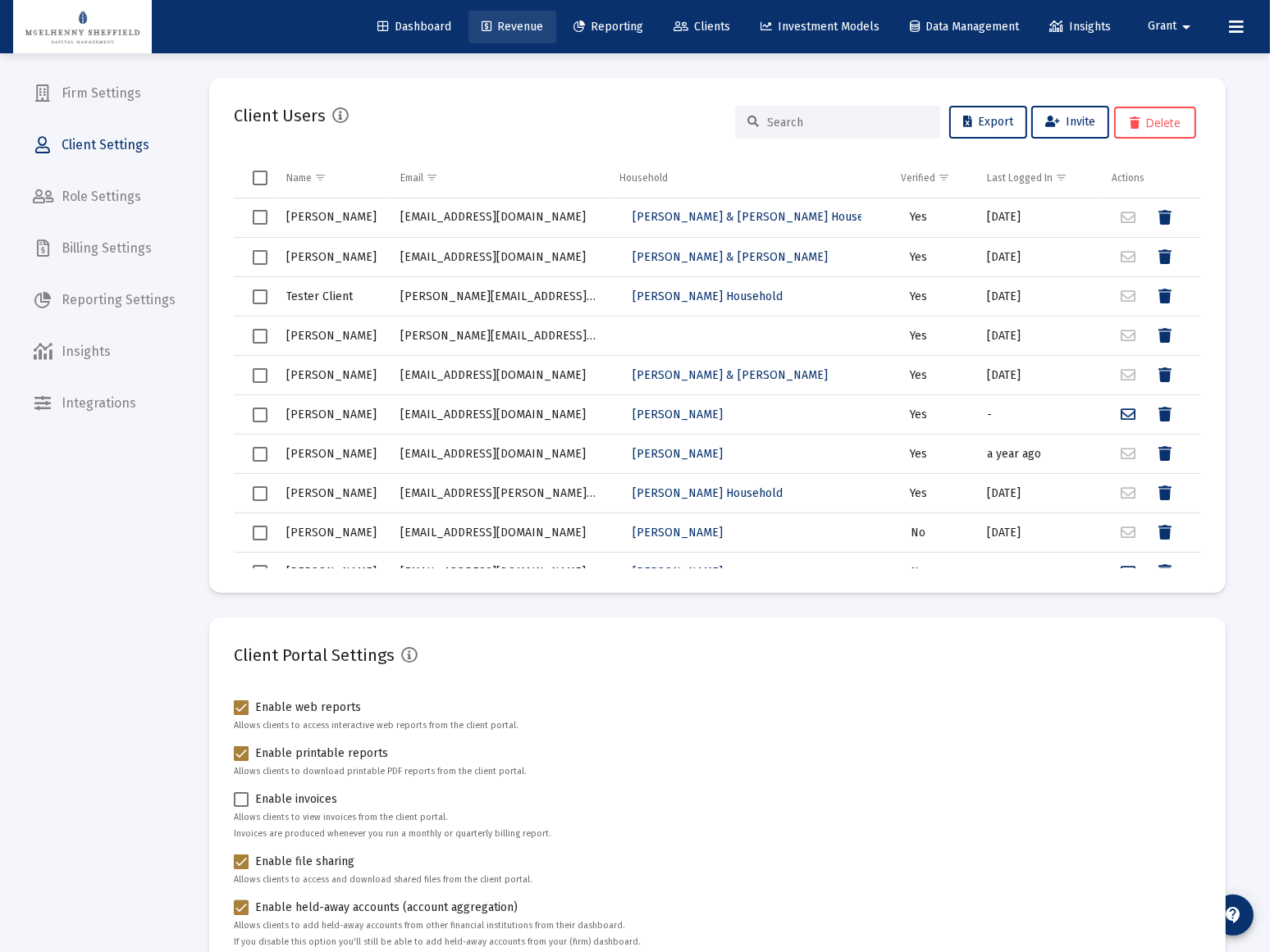
click at [509, 25] on span "Revenue" at bounding box center [513, 27] width 62 height 14
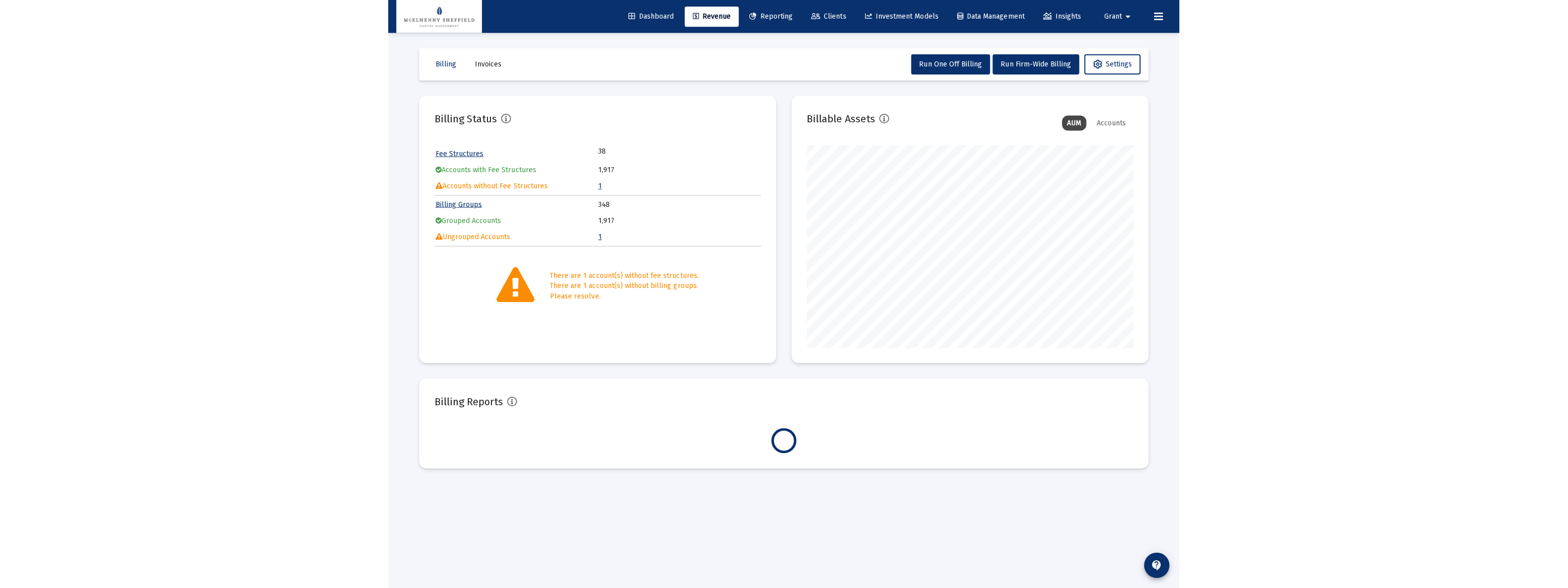
scroll to position [202, 325]
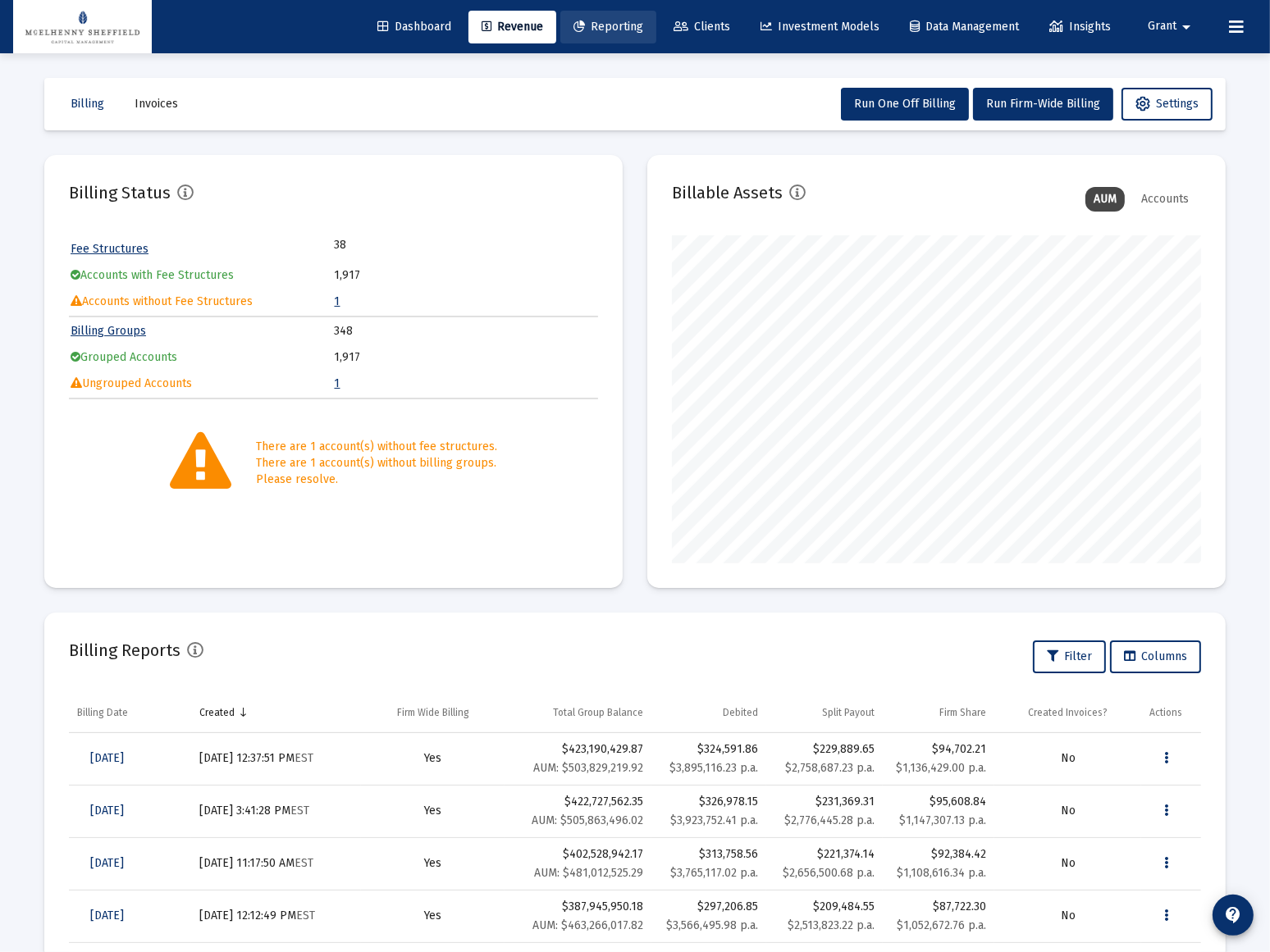
click at [599, 31] on span "Reporting" at bounding box center [609, 27] width 70 height 14
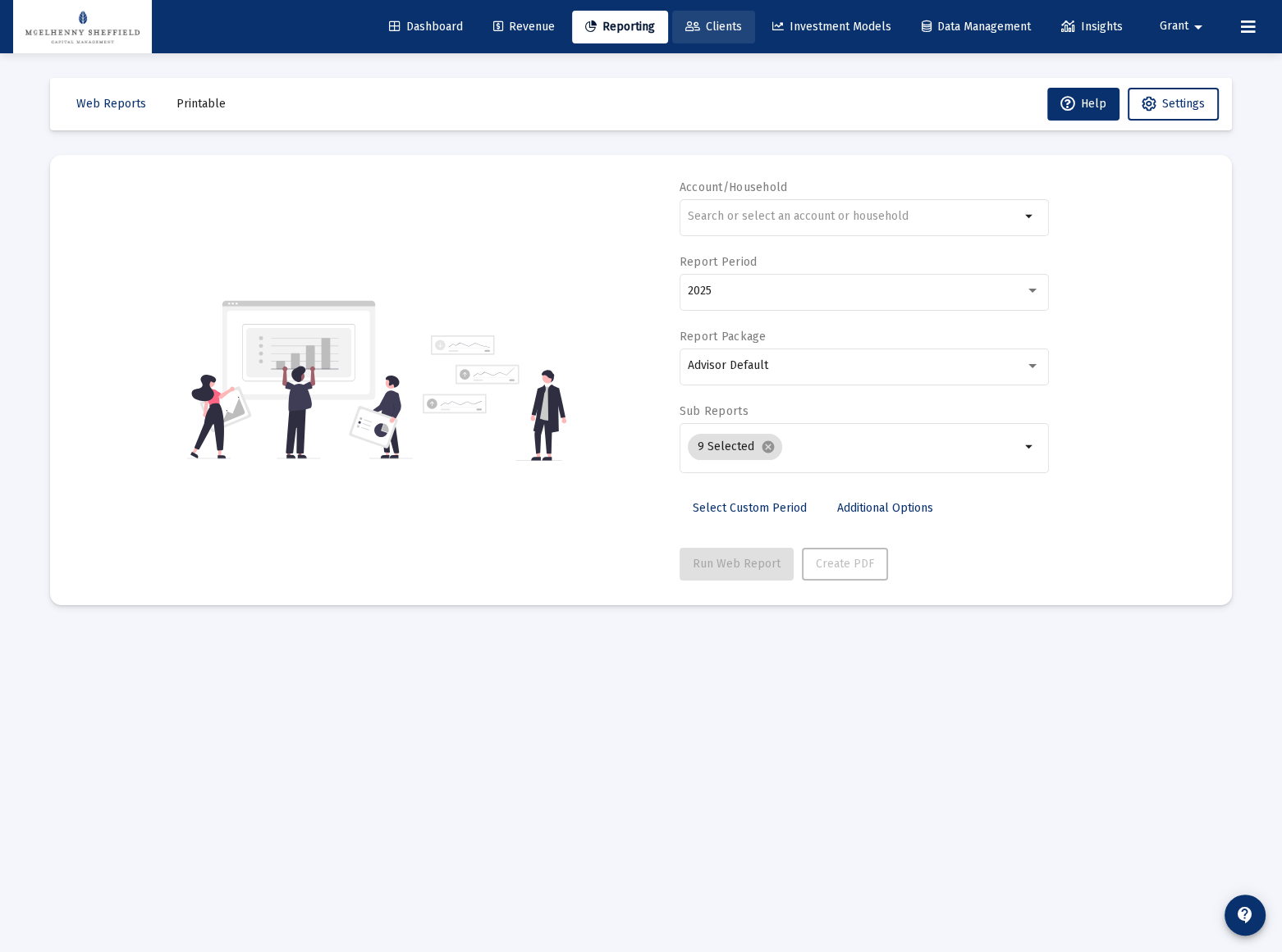
click at [691, 23] on span "Clients" at bounding box center [713, 27] width 57 height 14
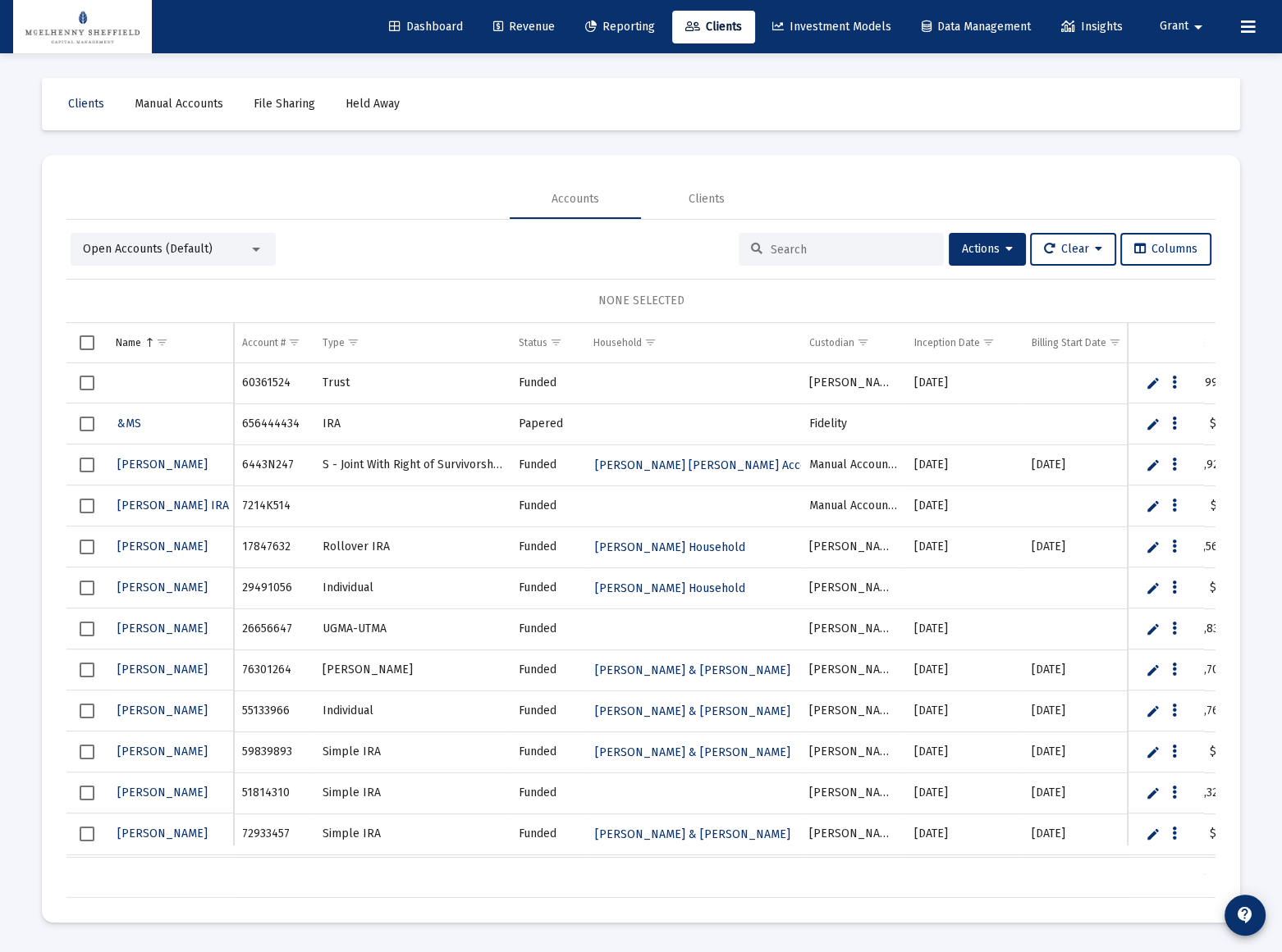
click at [174, 264] on div "Open Accounts (Default)" at bounding box center [173, 249] width 205 height 33
click at [172, 245] on span "Open Accounts (Default)" at bounding box center [147, 249] width 129 height 14
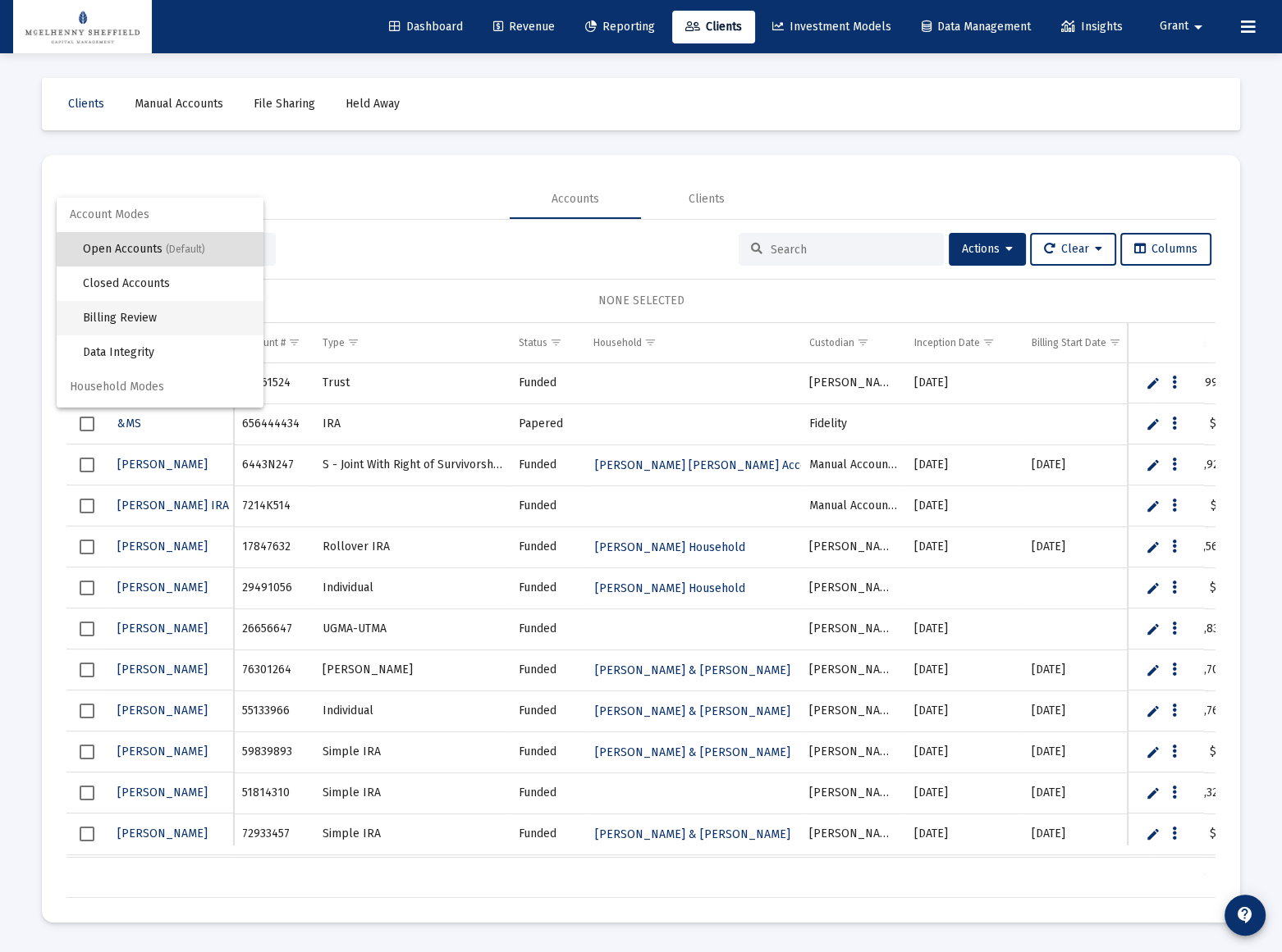
click at [131, 315] on span "Billing Review" at bounding box center [166, 318] width 167 height 35
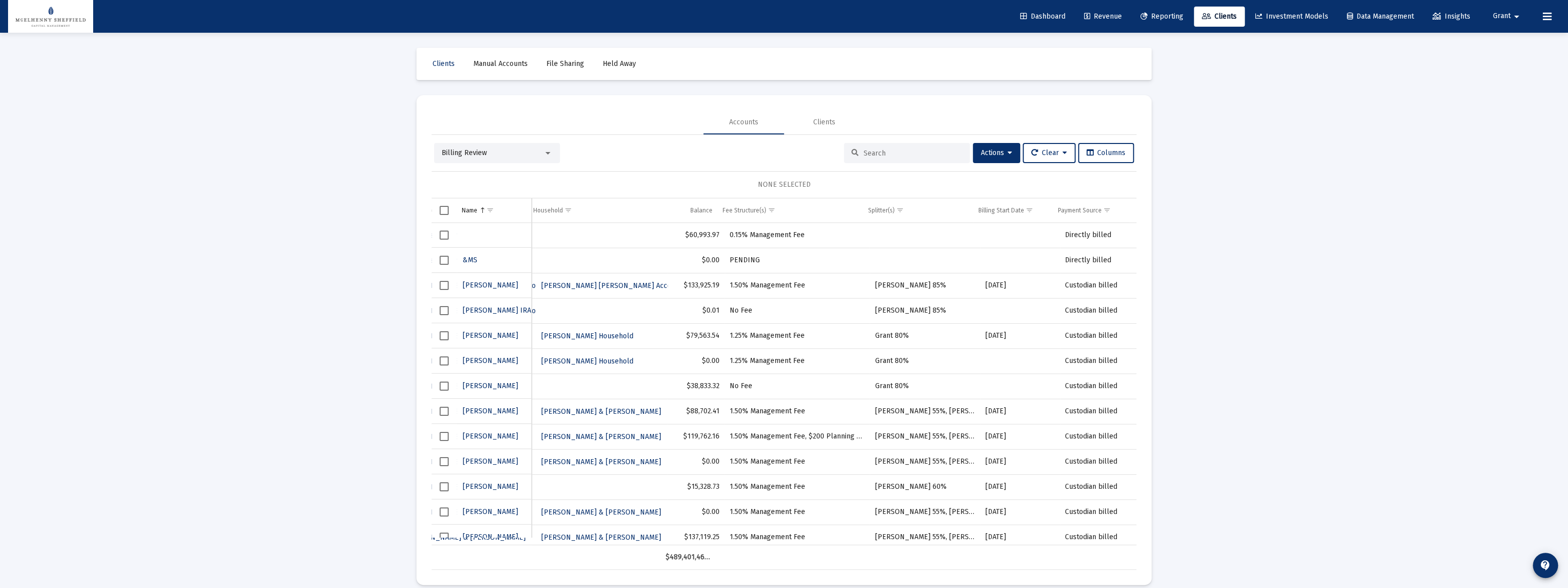
drag, startPoint x: 751, startPoint y: 540, endPoint x: 1108, endPoint y: 497, distance: 359.6
click at [786, 522] on div "60361524 Trust [PERSON_NAME] 8279319 Accurate Wealth $60,993.97 0.15% Managemen…" at bounding box center [784, 384] width 705 height 322
click at [786, 151] on span "Columns" at bounding box center [1106, 153] width 39 height 9
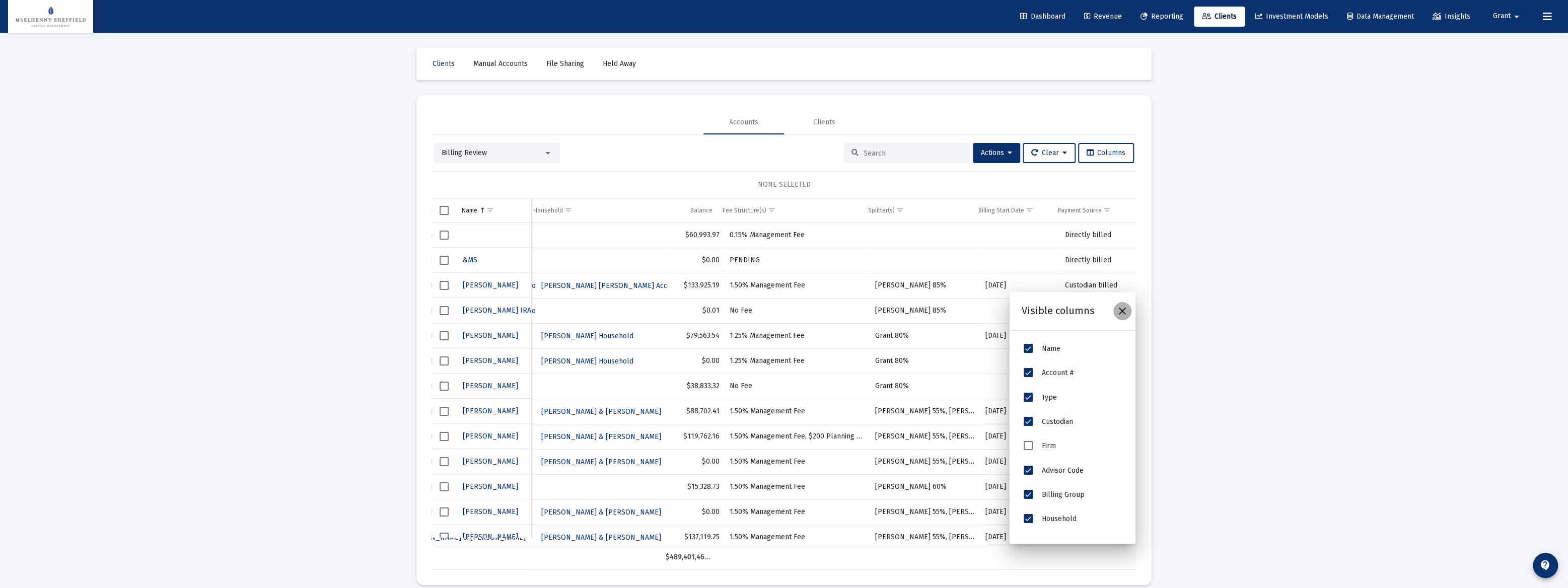
click at [786, 313] on icon "Close" at bounding box center [1122, 311] width 12 height 12
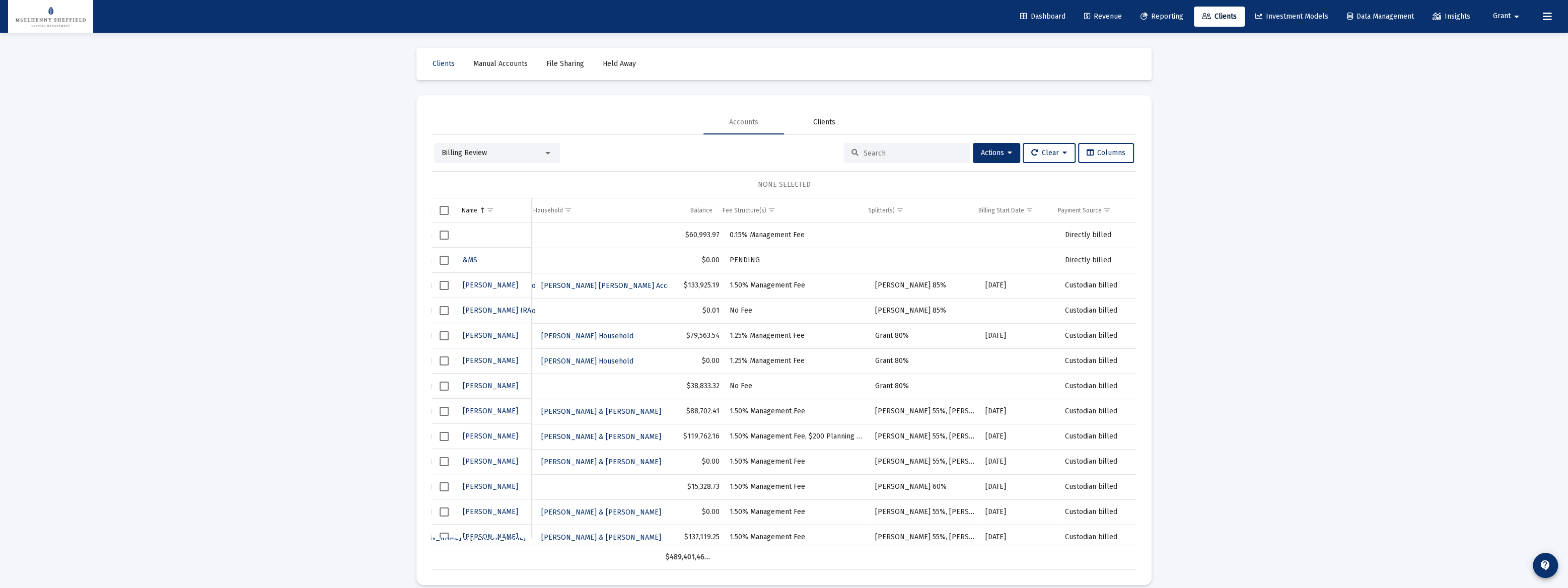
click at [786, 124] on div "Clients" at bounding box center [824, 122] width 22 height 10
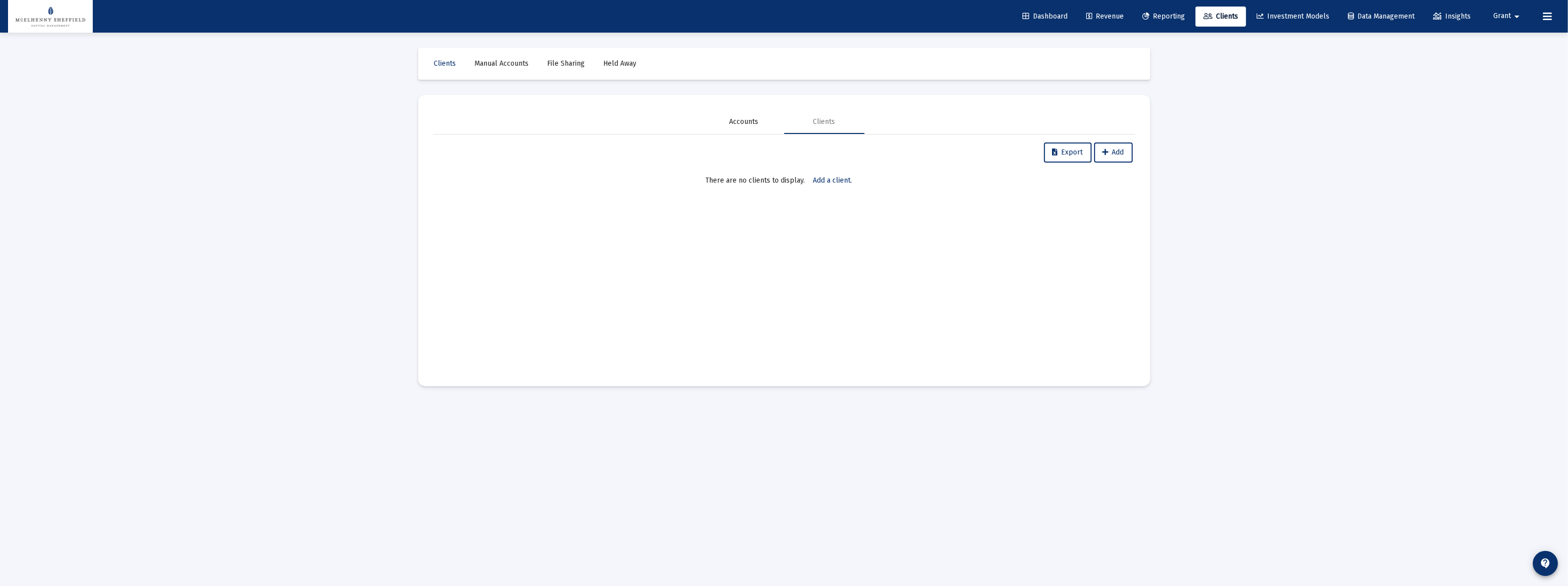
click at [742, 124] on div "Accounts" at bounding box center [744, 122] width 29 height 10
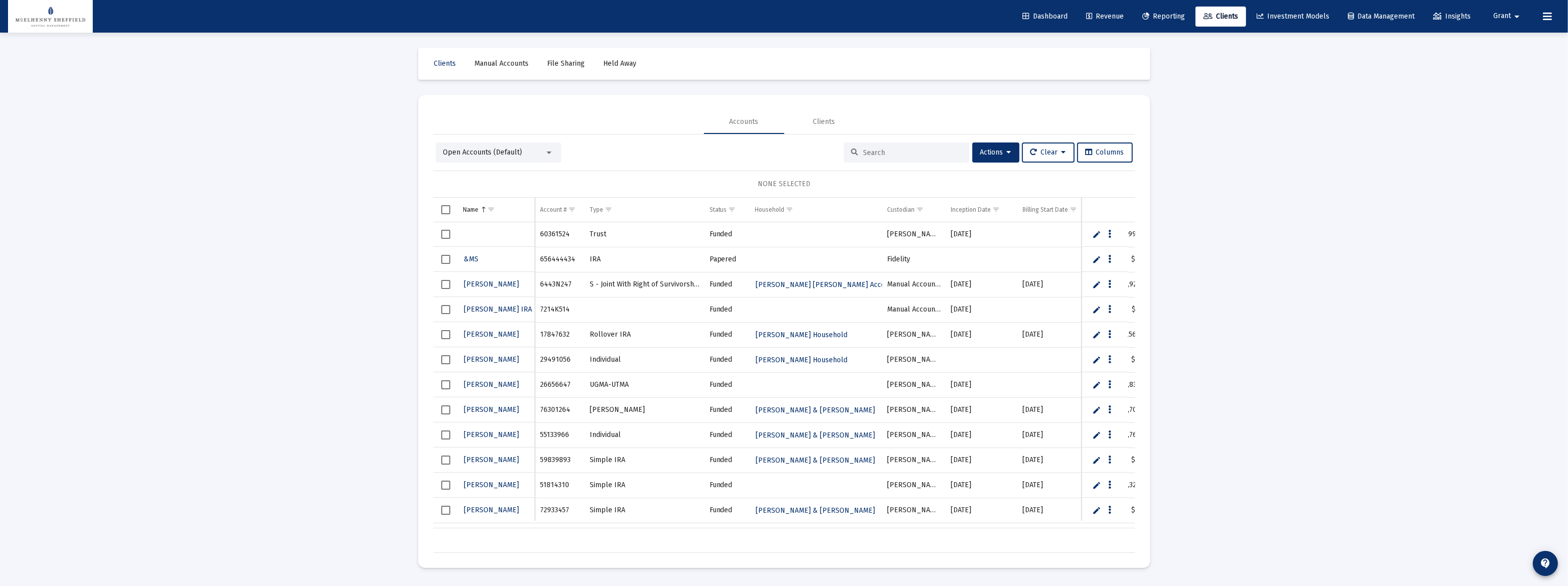
click at [465, 154] on span "Open Accounts (Default)" at bounding box center [483, 152] width 79 height 9
click at [471, 241] on span "Households (Default)" at bounding box center [494, 239] width 102 height 21
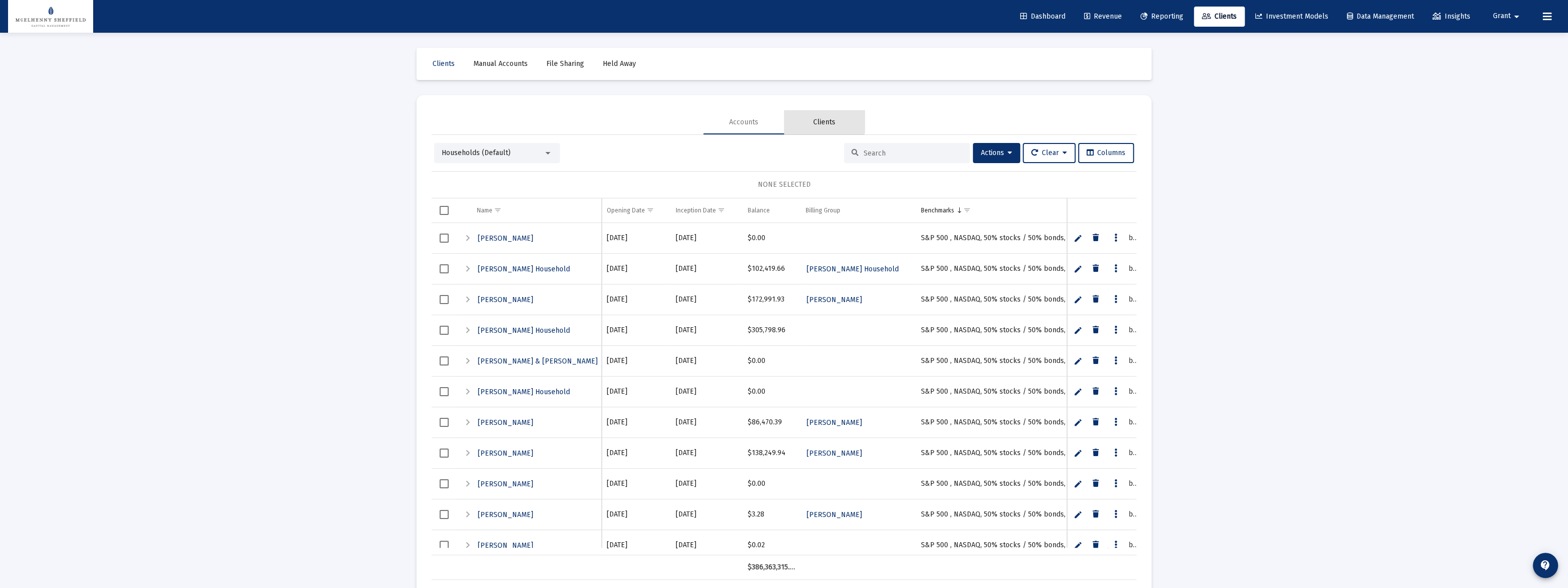
click at [786, 118] on div "Clients" at bounding box center [824, 122] width 22 height 10
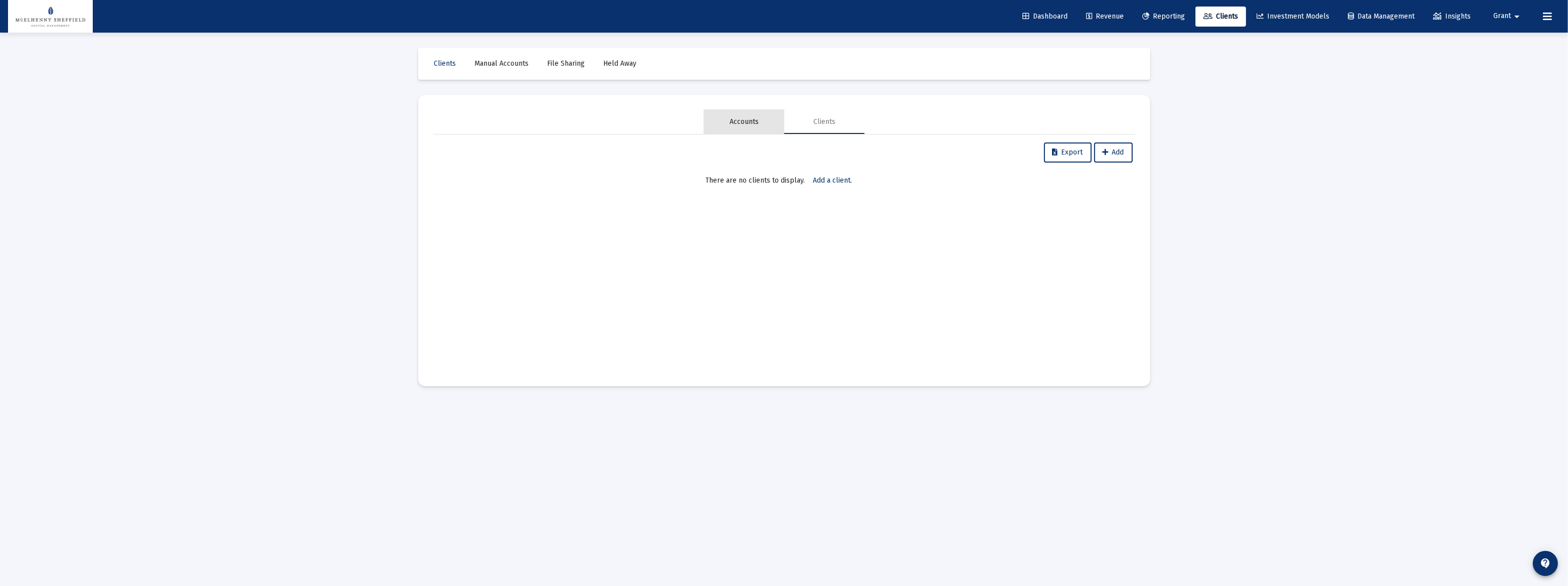
drag, startPoint x: 754, startPoint y: 118, endPoint x: 818, endPoint y: 120, distance: 64.0
click at [758, 118] on div "Accounts" at bounding box center [744, 122] width 80 height 24
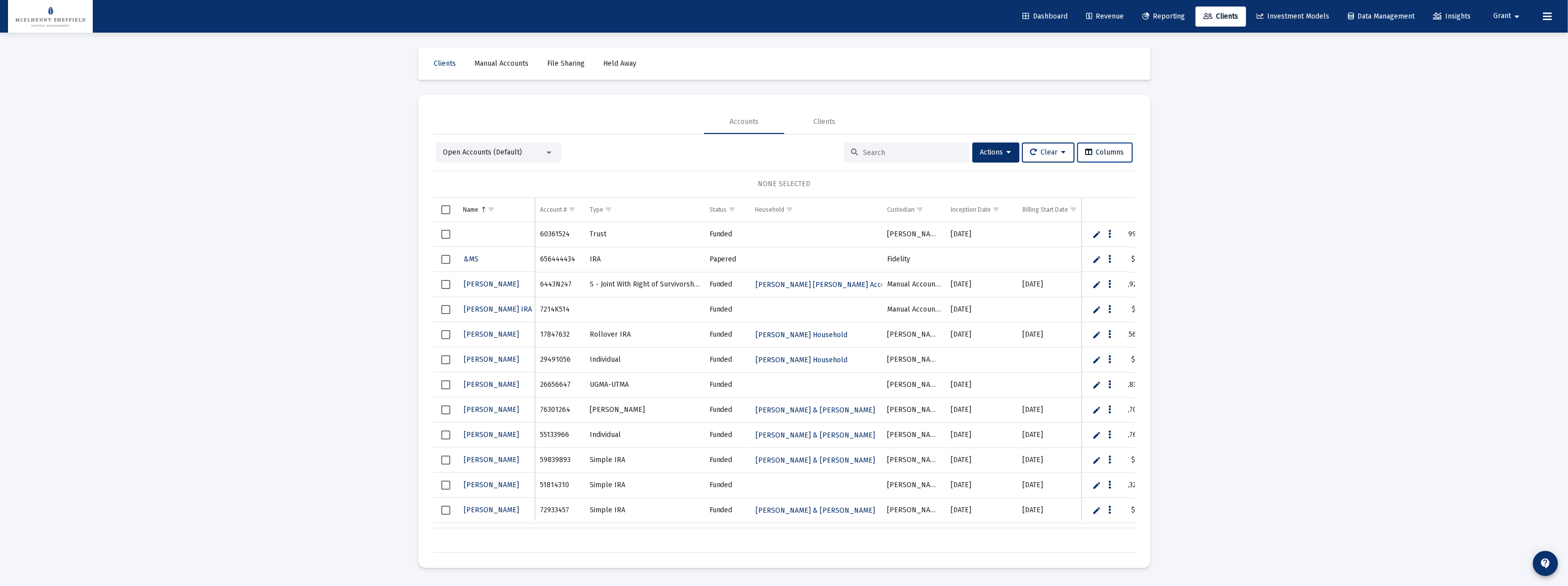
click at [783, 150] on span "Columns" at bounding box center [1105, 152] width 38 height 9
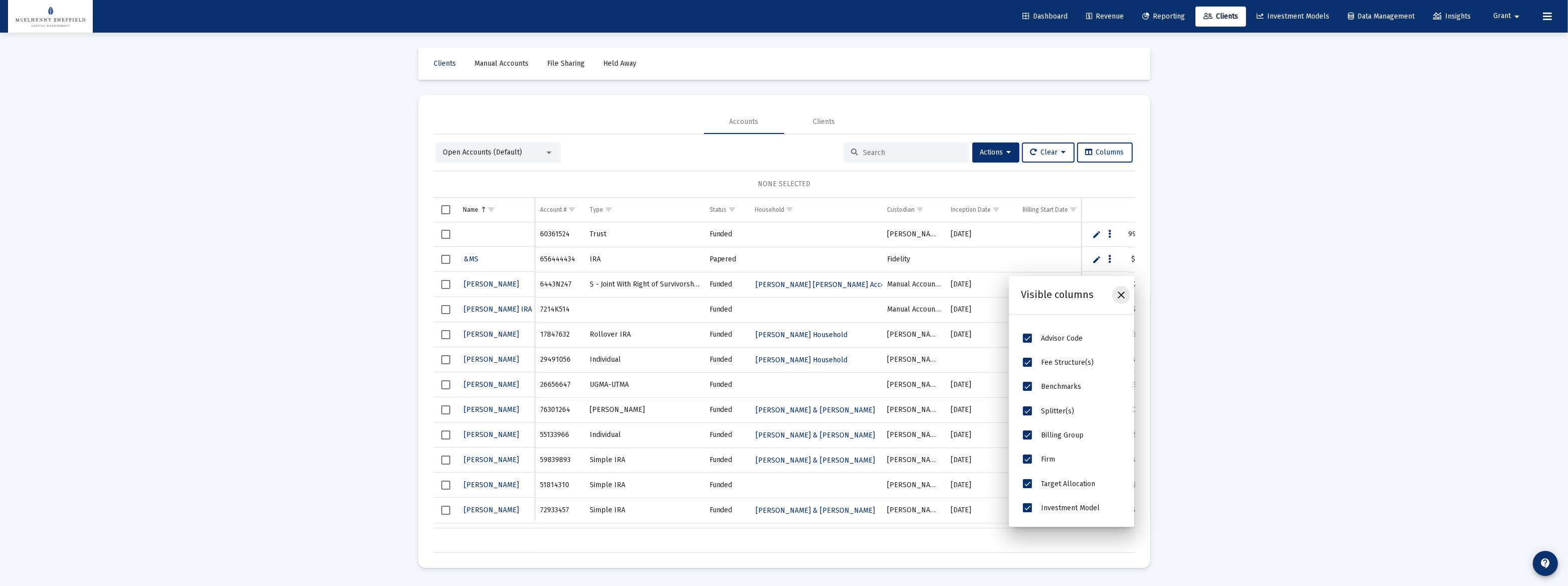
click at [783, 295] on icon "Close" at bounding box center [1121, 295] width 12 height 12
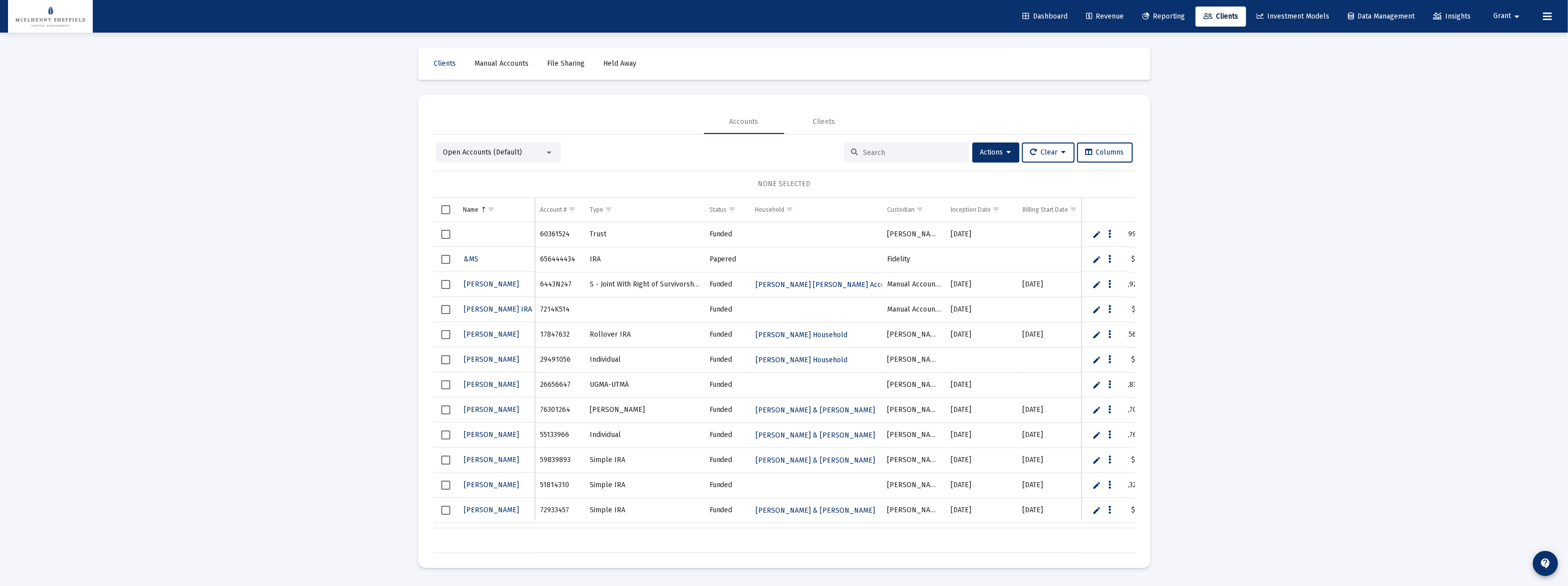
click at [521, 152] on div "Open Accounts (Default)" at bounding box center [494, 152] width 101 height 10
